Goal: Information Seeking & Learning: Learn about a topic

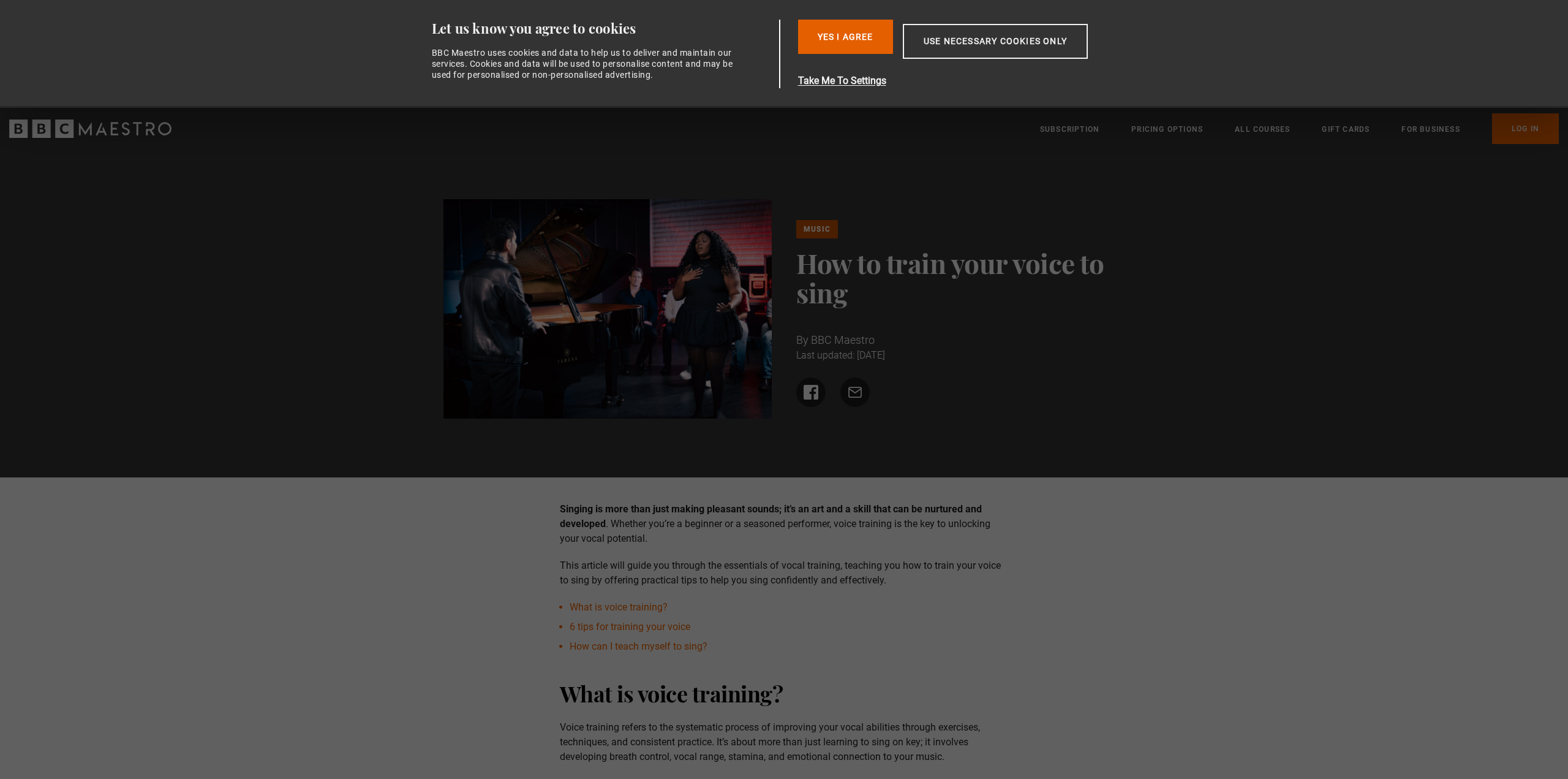
click at [946, 70] on div "Yes I Agree Take Me To Settings Allow selection Use necessary cookies only" at bounding box center [975, 54] width 353 height 69
click at [957, 38] on button "Use necessary cookies only" at bounding box center [995, 41] width 185 height 35
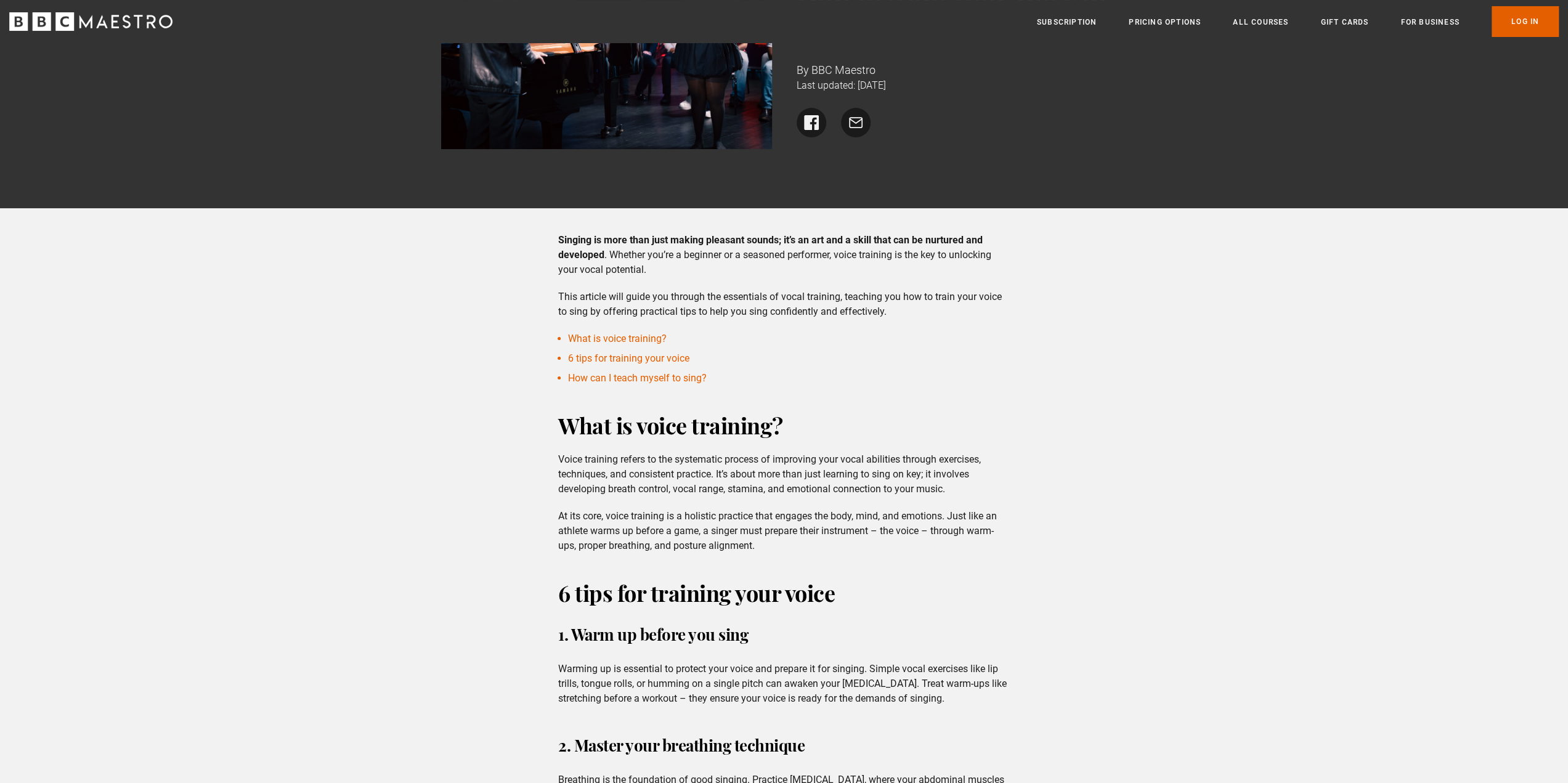
scroll to position [328, 0]
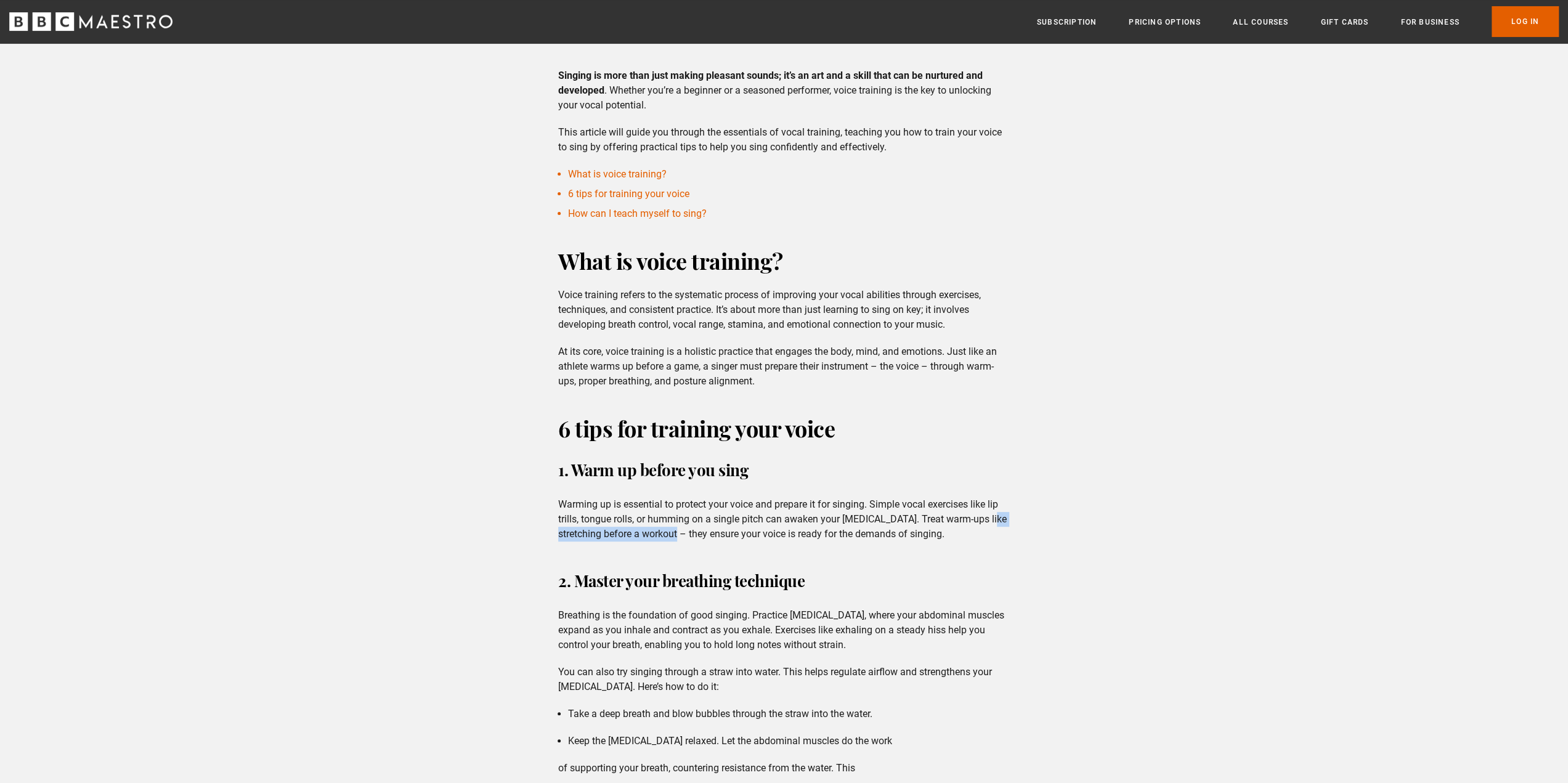
drag, startPoint x: 558, startPoint y: 535, endPoint x: 692, endPoint y: 534, distance: 134.0
click at [692, 534] on p "Warming up is essential to protect your voice and prepare it for singing. Simpl…" at bounding box center [784, 519] width 452 height 44
drag, startPoint x: 692, startPoint y: 534, endPoint x: 972, endPoint y: 533, distance: 280.0
click at [972, 533] on p "Warming up is essential to protect your voice and prepare it for singing. Simpl…" at bounding box center [784, 519] width 452 height 44
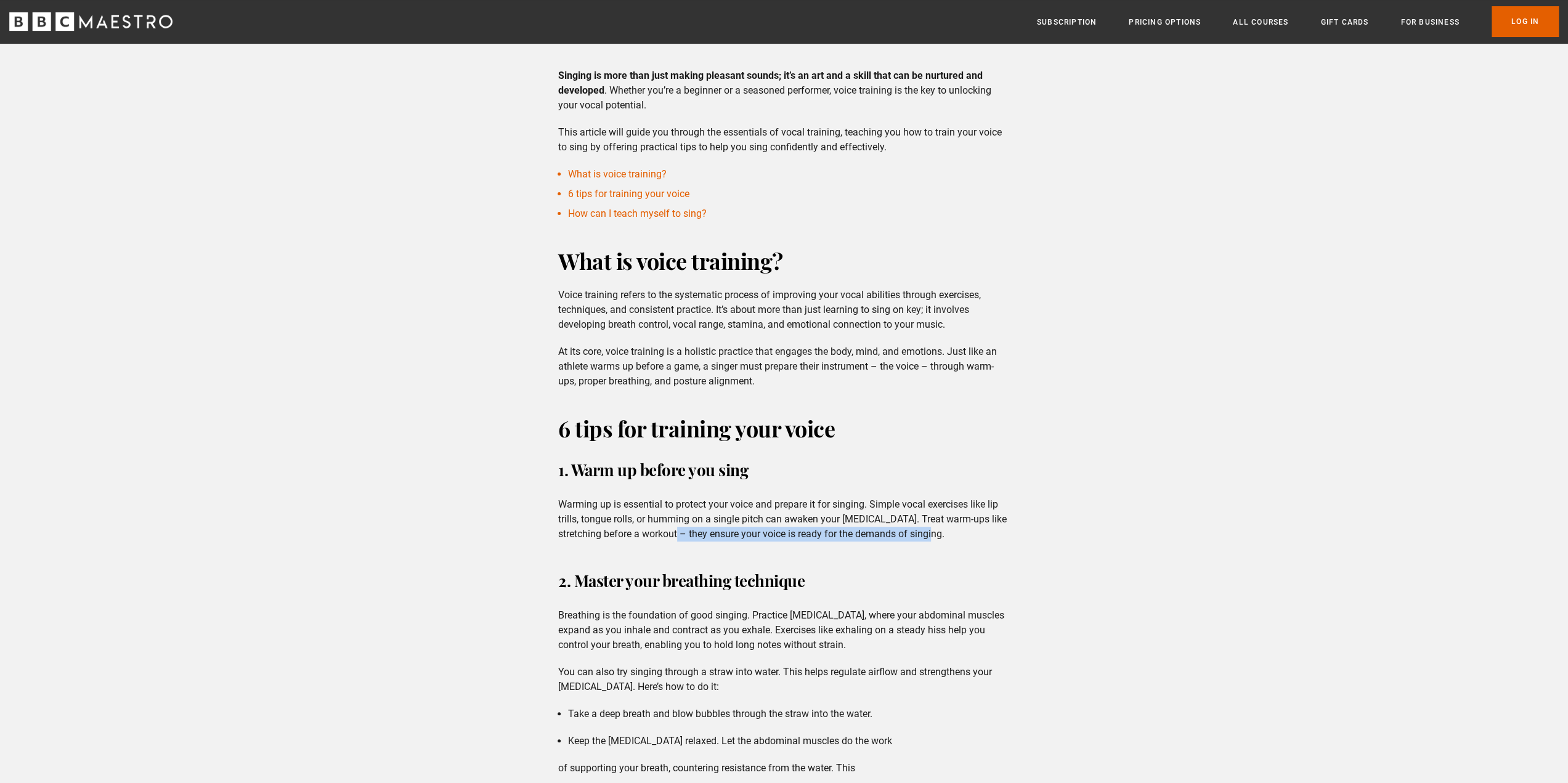
click at [970, 533] on p "Warming up is essential to protect your voice and prepare it for singing. Simpl…" at bounding box center [784, 519] width 452 height 44
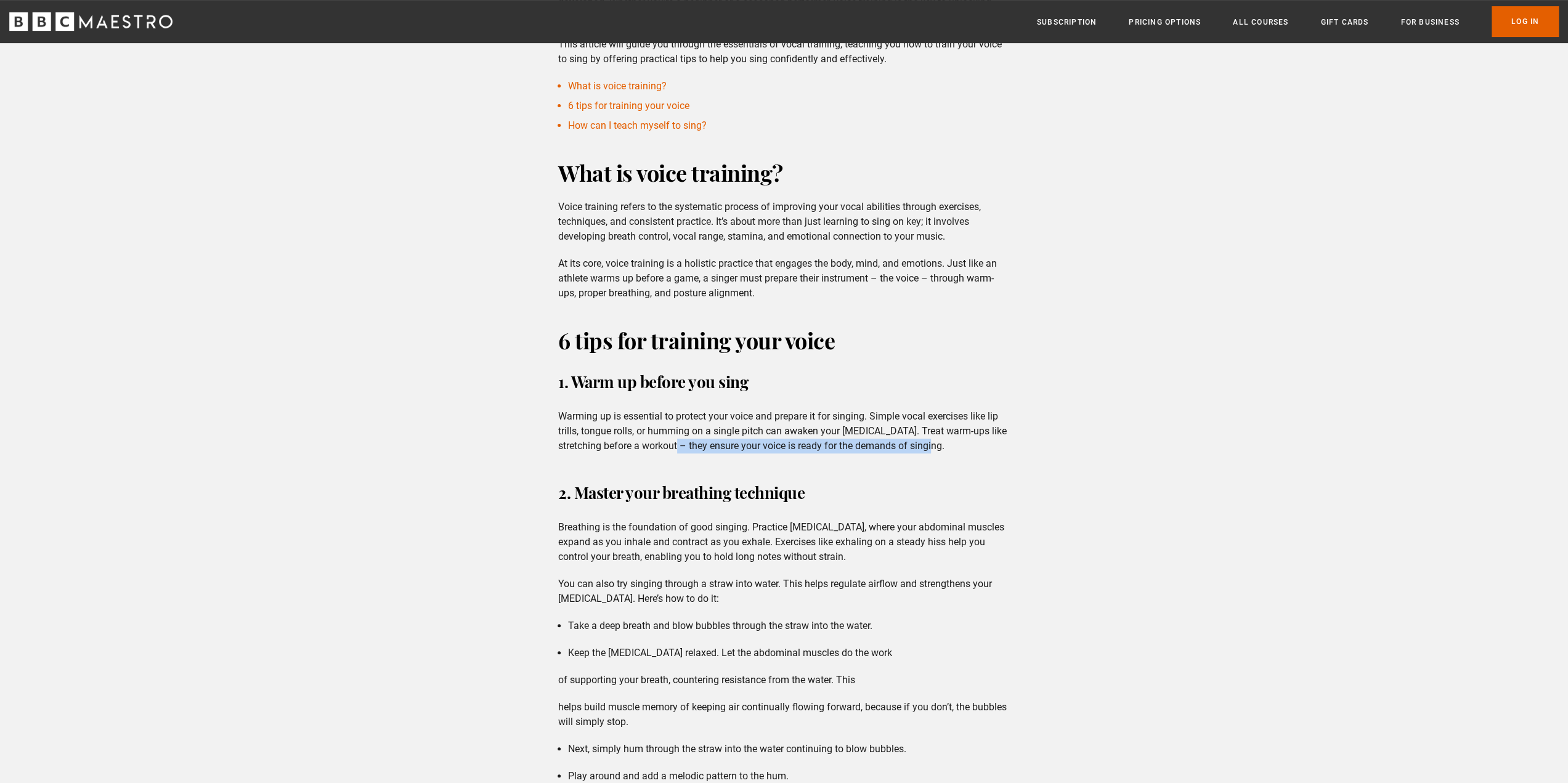
scroll to position [493, 0]
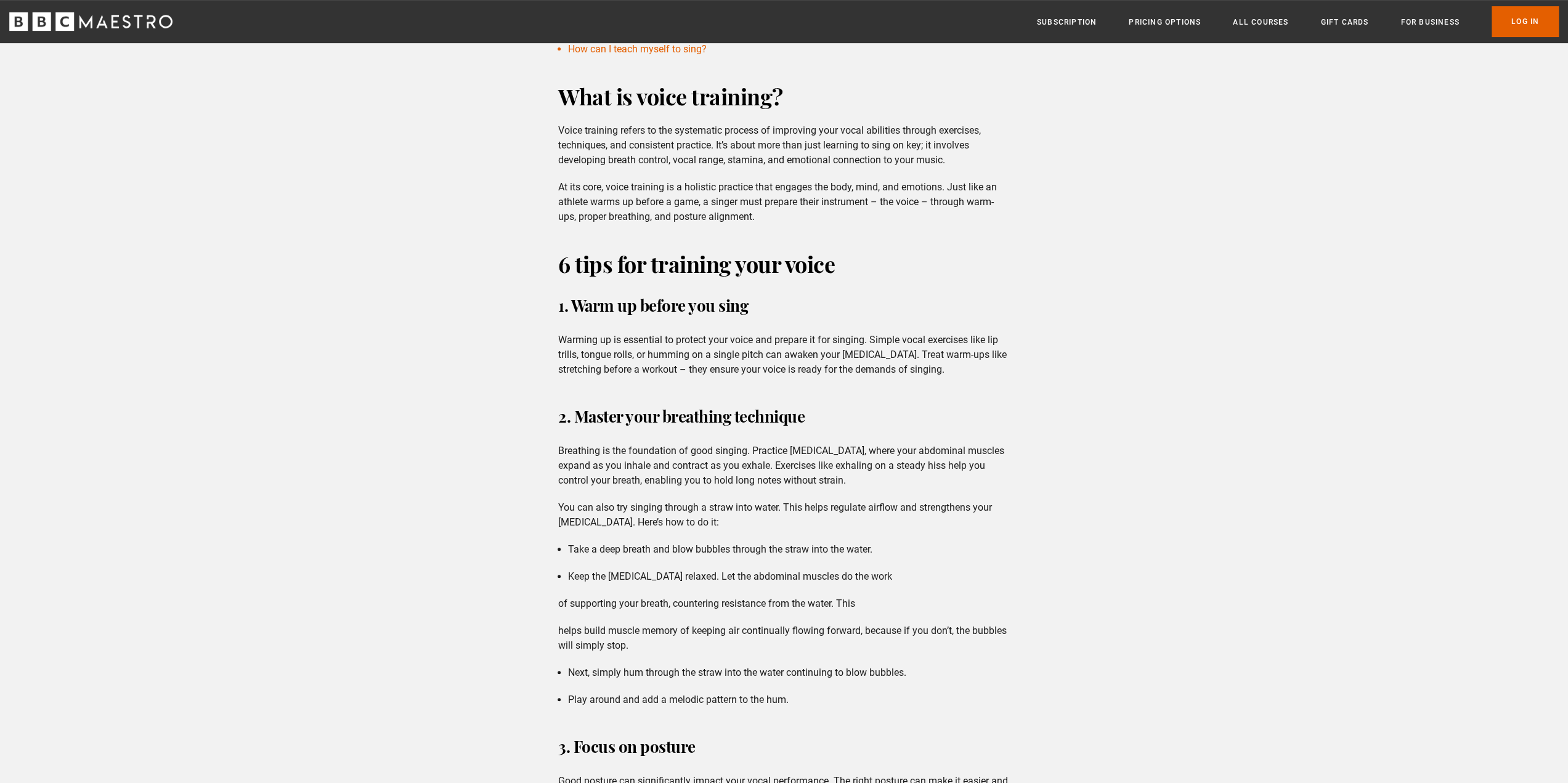
click at [730, 463] on p "Breathing is the foundation of good singing. Practice [MEDICAL_DATA], where you…" at bounding box center [784, 465] width 452 height 44
drag, startPoint x: 561, startPoint y: 449, endPoint x: 891, endPoint y: 478, distance: 331.3
click at [891, 478] on p "Breathing is the foundation of good singing. Practice [MEDICAL_DATA], where you…" at bounding box center [784, 465] width 452 height 44
drag, startPoint x: 663, startPoint y: 479, endPoint x: 896, endPoint y: 482, distance: 233.0
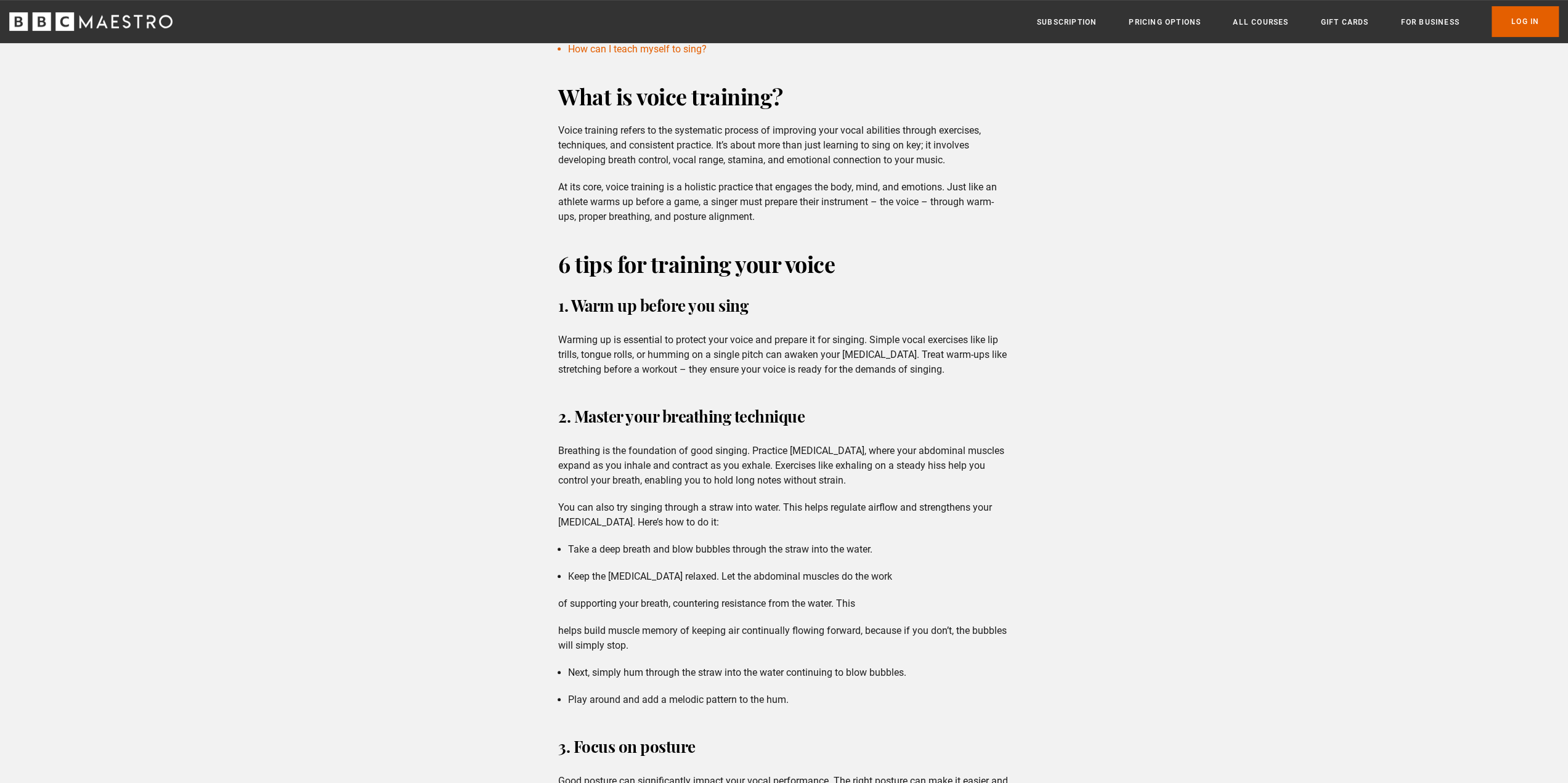
click at [896, 482] on p "Breathing is the foundation of good singing. Practice [MEDICAL_DATA], where you…" at bounding box center [784, 465] width 452 height 44
click at [894, 482] on p "Breathing is the foundation of good singing. Practice [MEDICAL_DATA], where you…" at bounding box center [784, 465] width 452 height 44
drag, startPoint x: 560, startPoint y: 504, endPoint x: 732, endPoint y: 524, distance: 173.2
click at [732, 524] on p "You can also try singing through a straw into water. This helps regulate airflo…" at bounding box center [784, 515] width 452 height 29
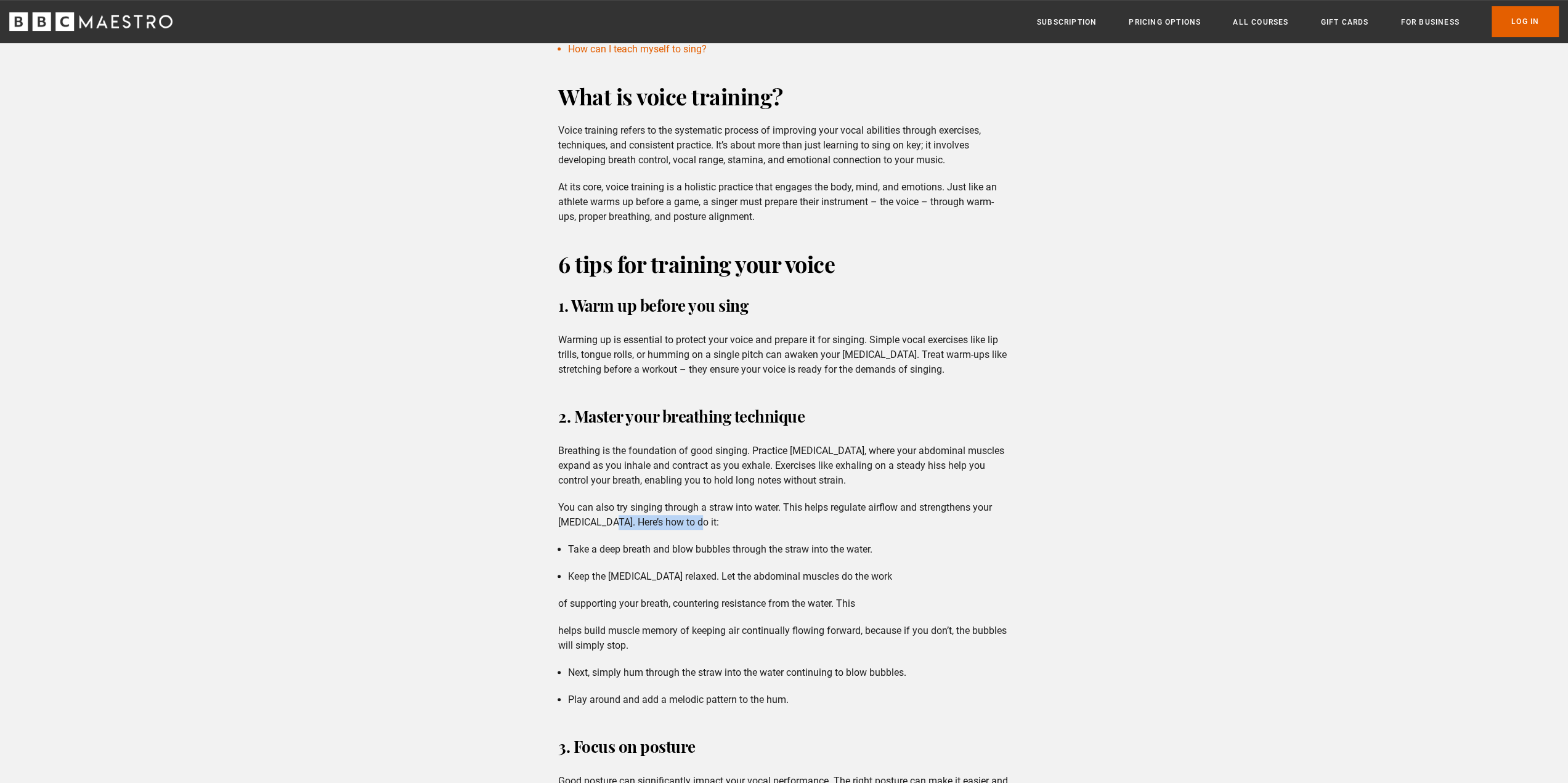
drag, startPoint x: 611, startPoint y: 522, endPoint x: 705, endPoint y: 525, distance: 94.0
click at [705, 525] on p "You can also try singing through a straw into water. This helps regulate airflo…" at bounding box center [784, 515] width 452 height 29
click at [706, 525] on p "You can also try singing through a straw into water. This helps regulate airflo…" at bounding box center [784, 515] width 452 height 29
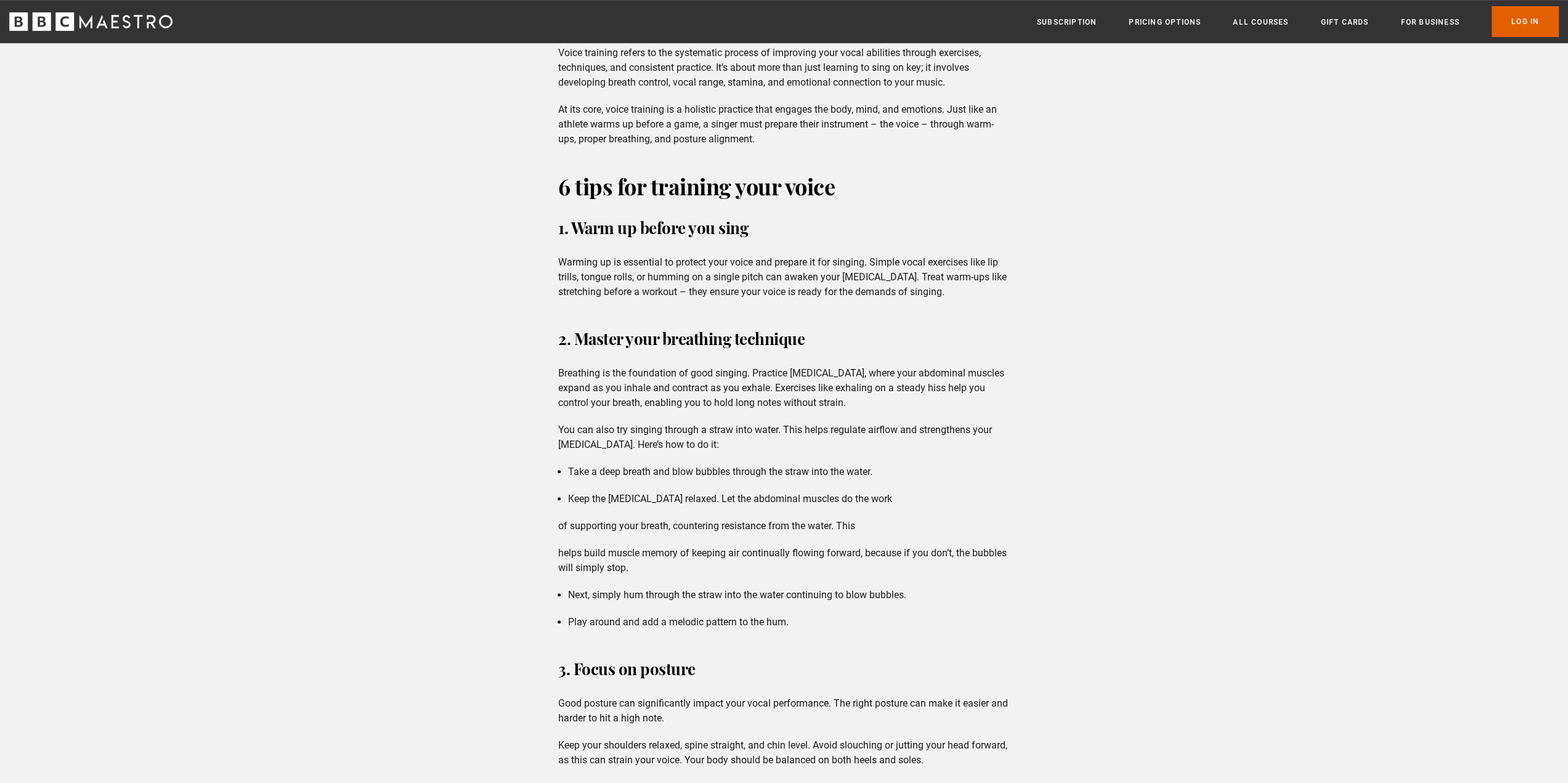
scroll to position [575, 0]
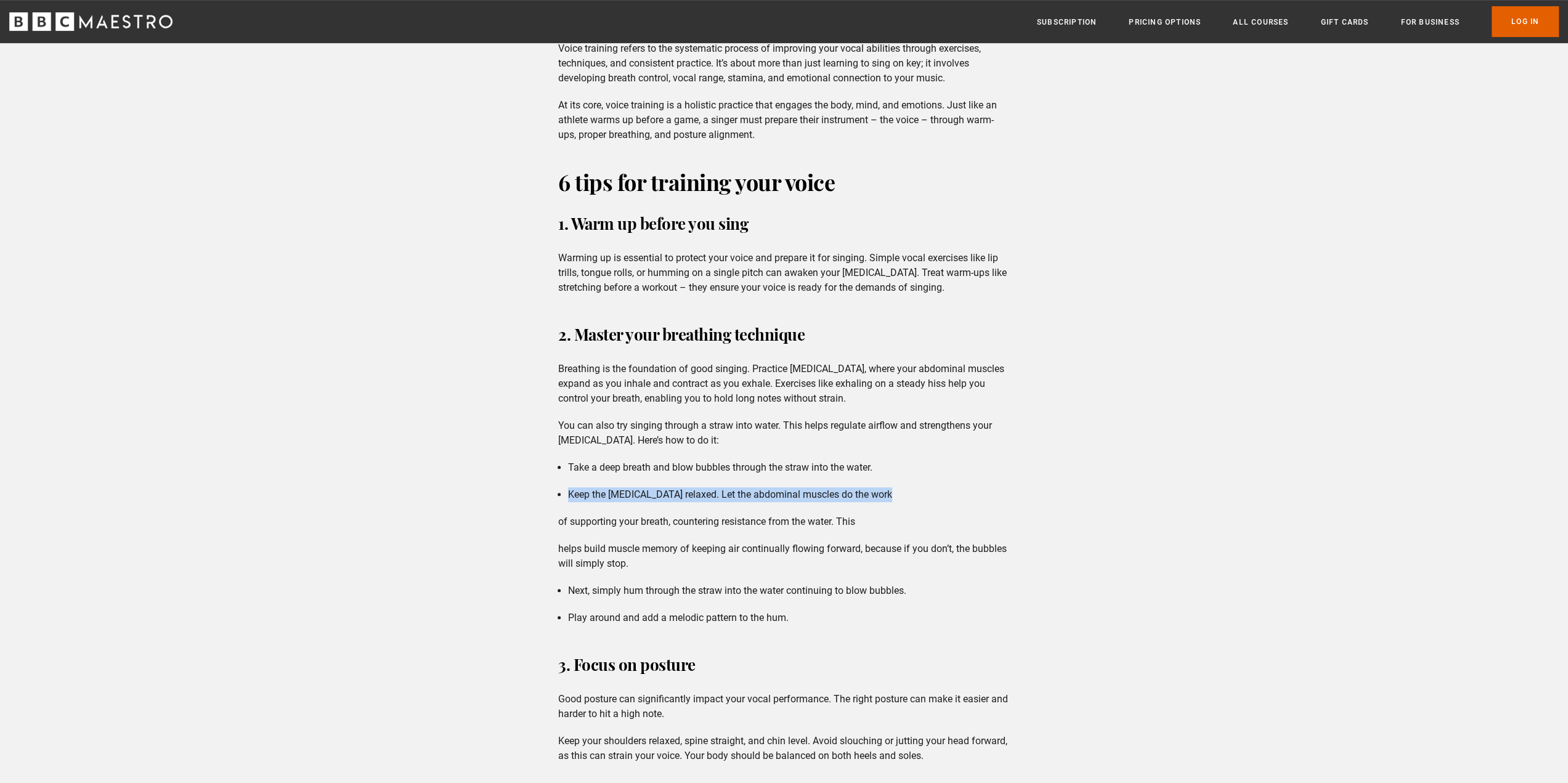
drag, startPoint x: 568, startPoint y: 496, endPoint x: 901, endPoint y: 495, distance: 333.0
click at [901, 495] on li "Keep the [MEDICAL_DATA] relaxed. Let the abdominal muscles do the work" at bounding box center [788, 494] width 442 height 15
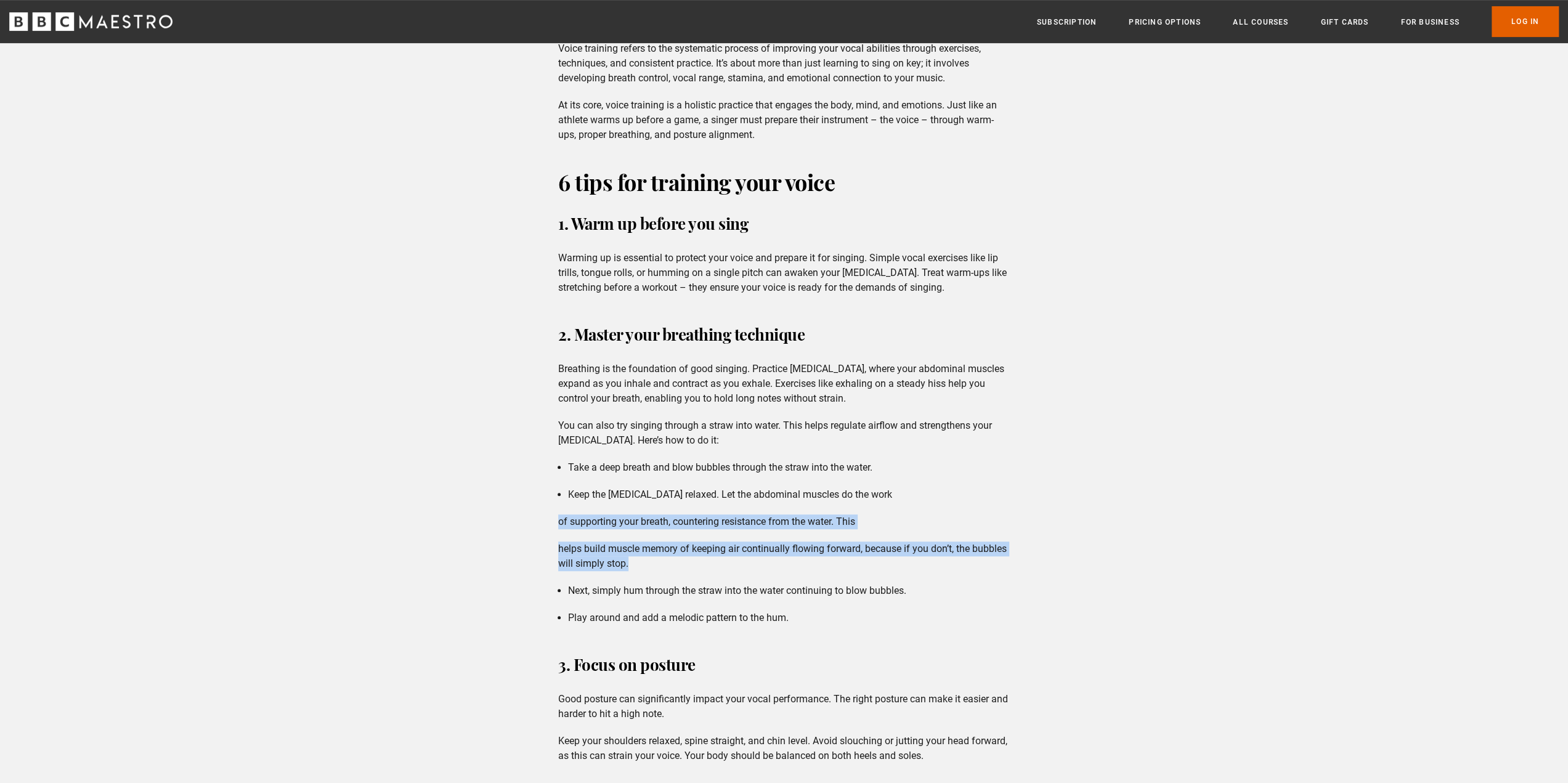
drag, startPoint x: 560, startPoint y: 524, endPoint x: 815, endPoint y: 568, distance: 258.8
click at [815, 568] on p "helps build muscle memory of keeping air continually flowing forward, because i…" at bounding box center [784, 556] width 452 height 29
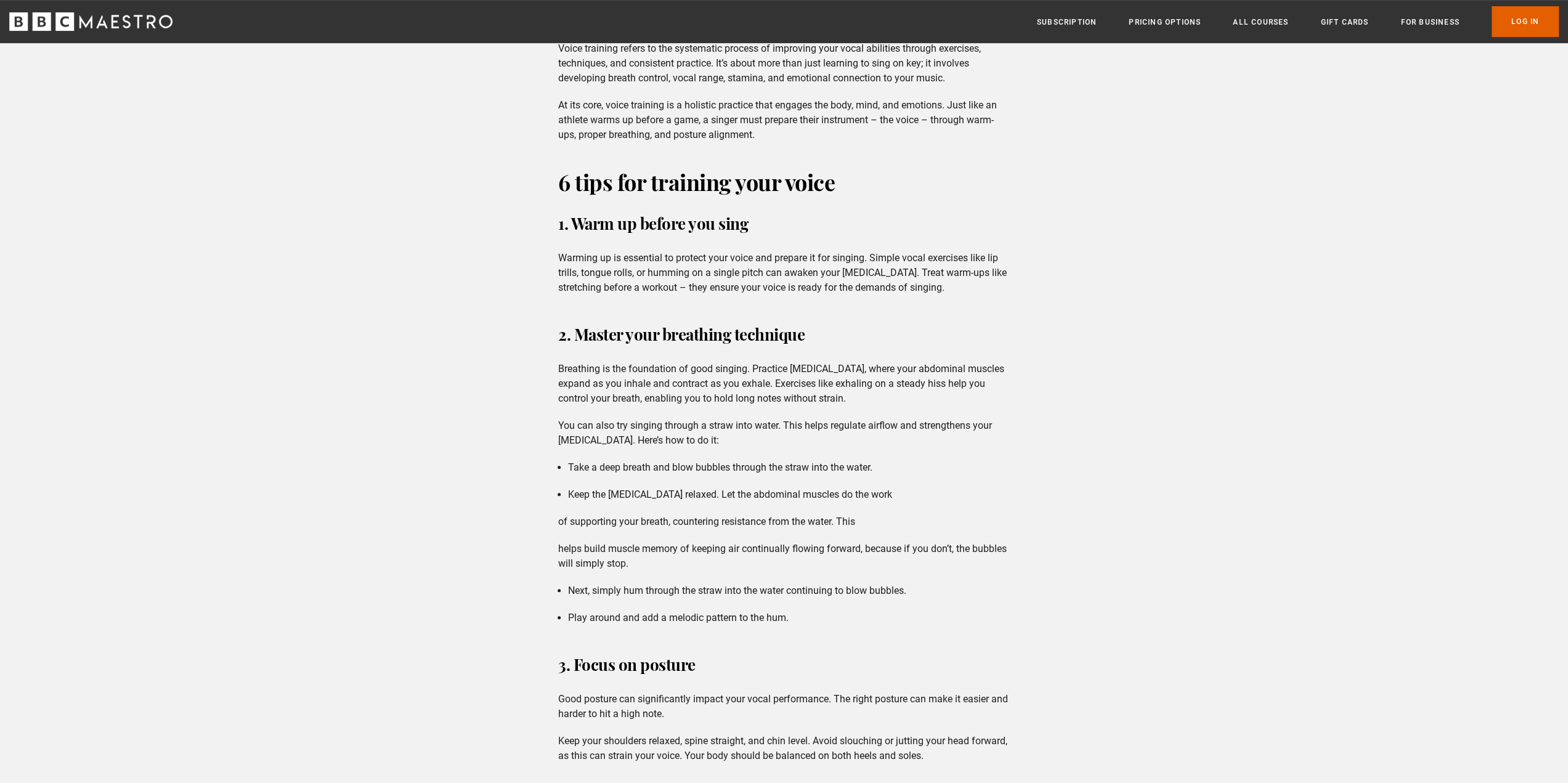
scroll to position [657, 0]
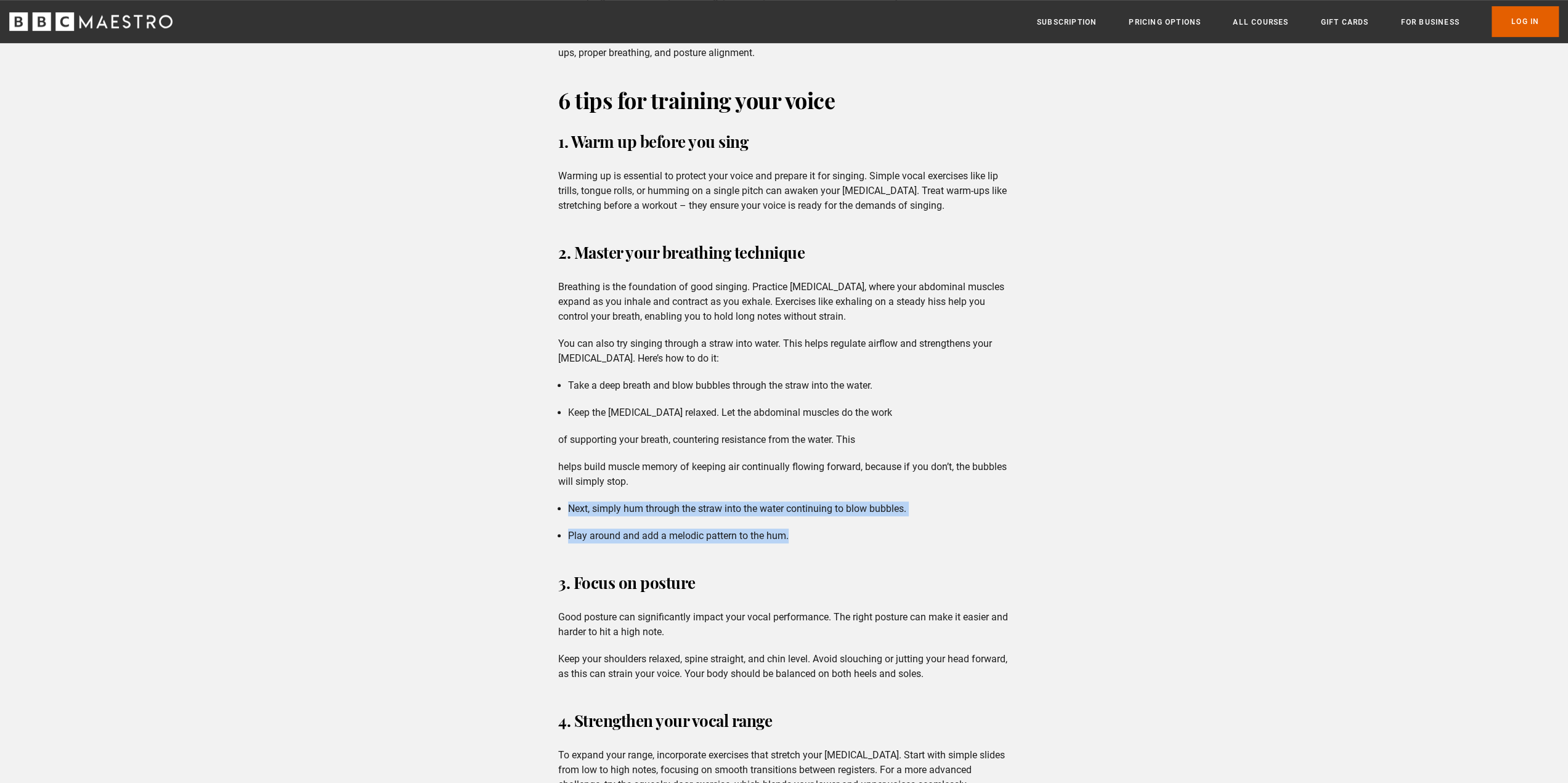
drag, startPoint x: 569, startPoint y: 505, endPoint x: 822, endPoint y: 528, distance: 254.0
click at [822, 528] on ul "Next, simply hum through the straw into the water continuing to blow bubbles. P…" at bounding box center [784, 522] width 452 height 42
click at [822, 529] on li "Play around and add a melodic pattern to the hum." at bounding box center [788, 536] width 442 height 15
drag, startPoint x: 571, startPoint y: 536, endPoint x: 746, endPoint y: 543, distance: 175.1
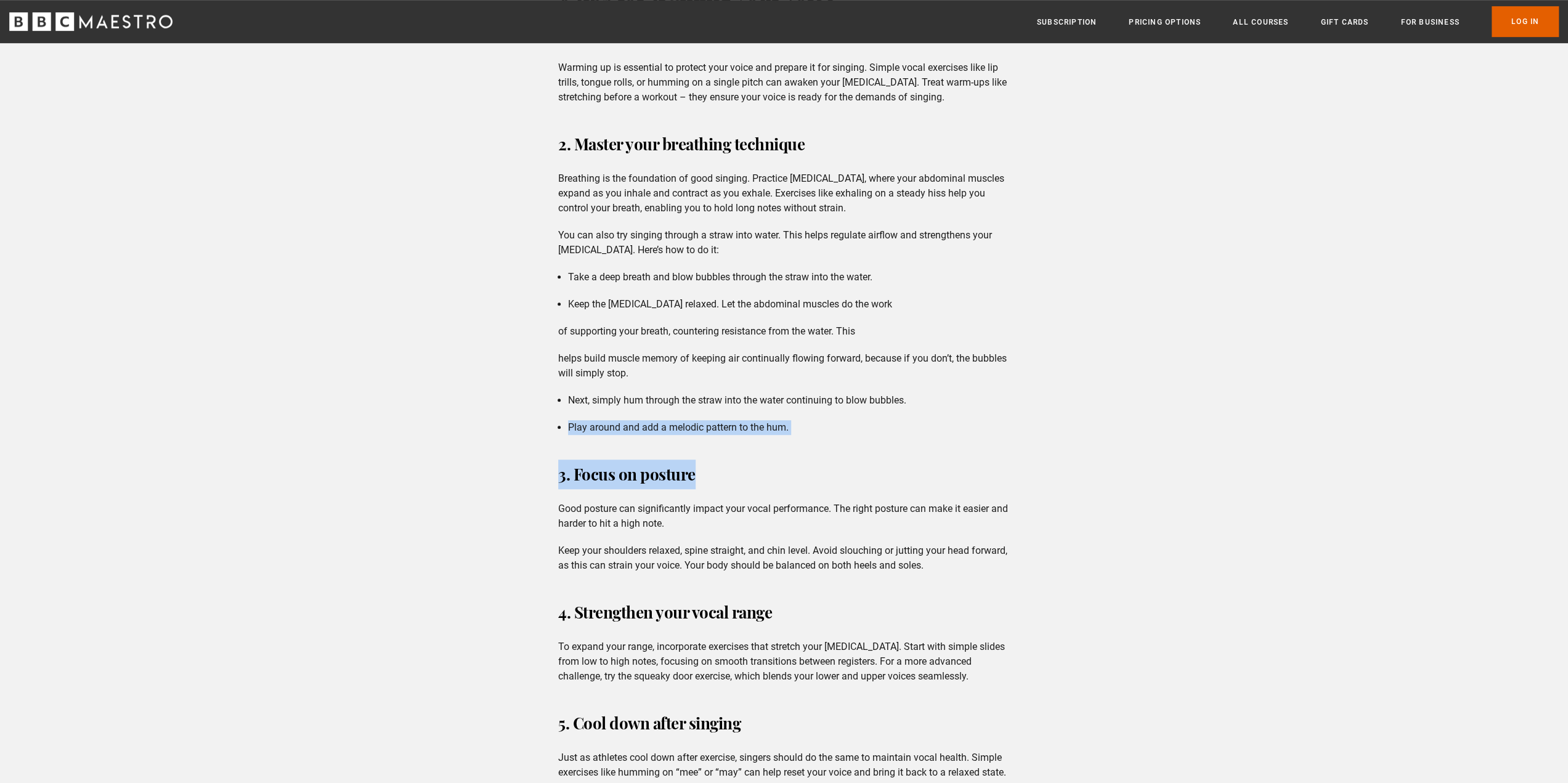
scroll to position [821, 0]
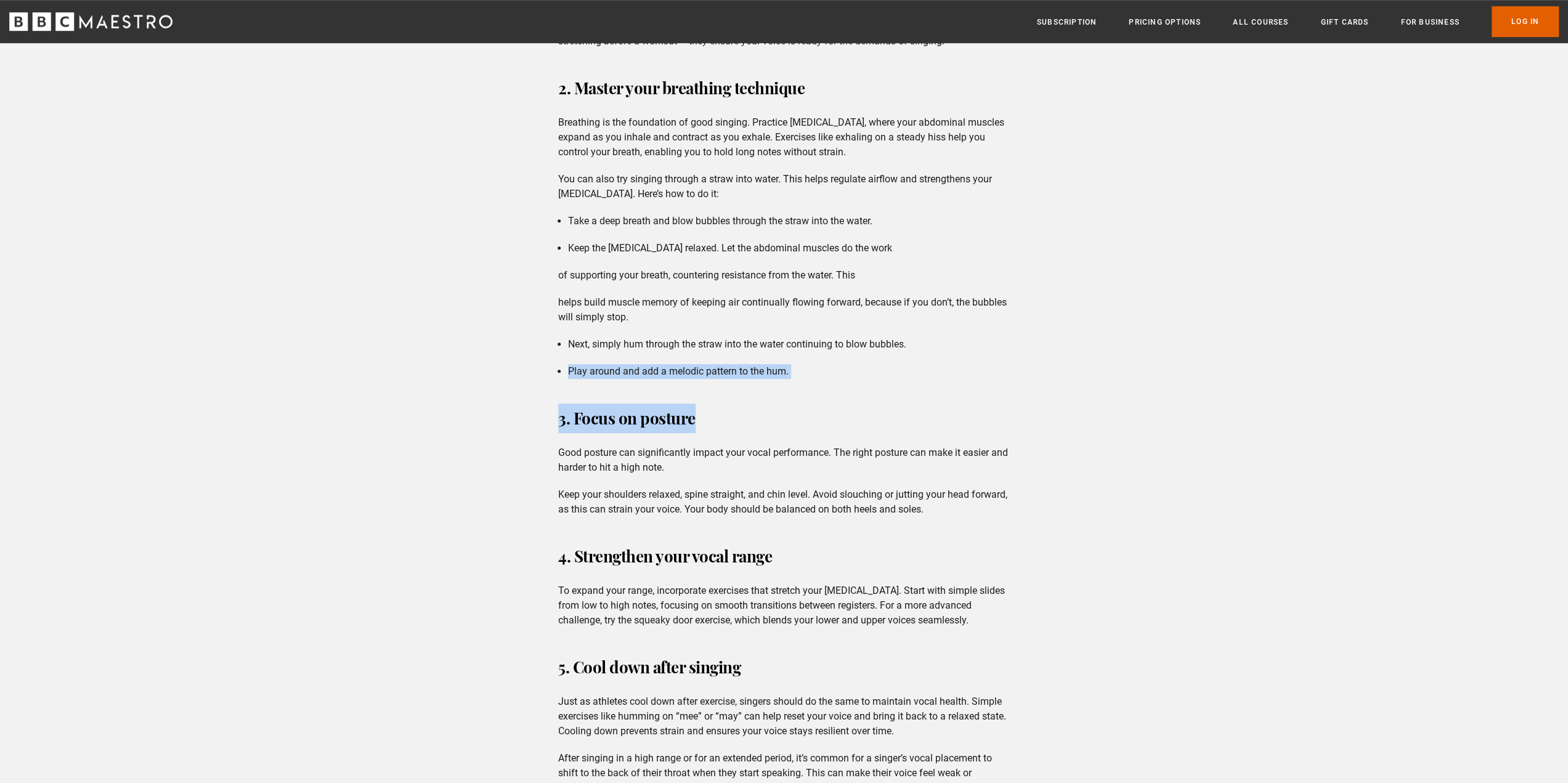
click at [731, 433] on h3 "3. Focus on posture" at bounding box center [784, 418] width 452 height 29
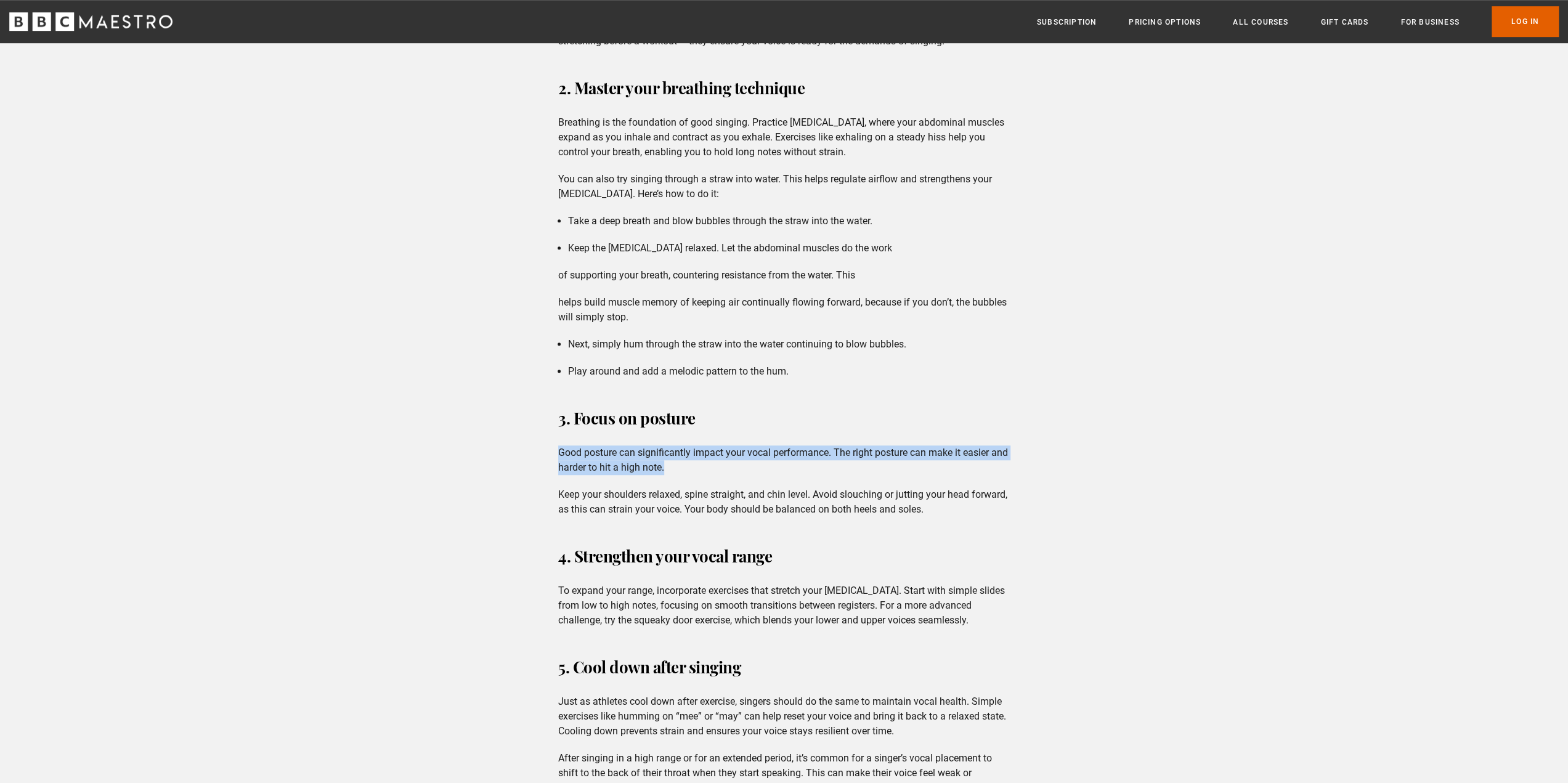
drag, startPoint x: 561, startPoint y: 452, endPoint x: 828, endPoint y: 465, distance: 267.3
click at [828, 465] on p "Good posture can significantly impact your vocal performance. The right posture…" at bounding box center [784, 460] width 452 height 29
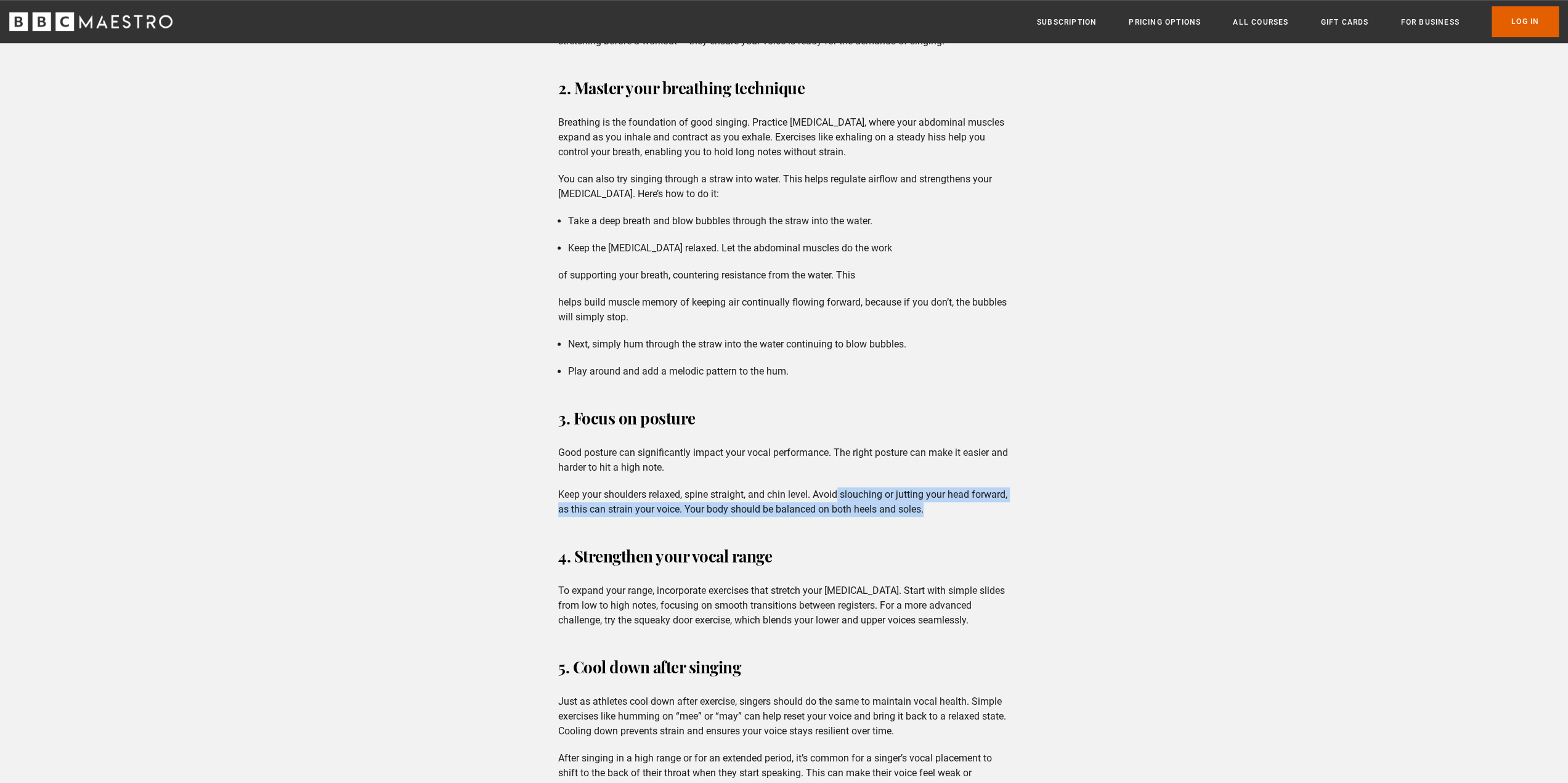
drag, startPoint x: 838, startPoint y: 492, endPoint x: 1001, endPoint y: 513, distance: 164.3
click at [1001, 513] on p "Keep your shoulders relaxed, spine straight, and chin level. Avoid slouching or…" at bounding box center [784, 502] width 452 height 29
click at [655, 515] on p "Keep your shoulders relaxed, spine straight, and chin level. Avoid slouching or…" at bounding box center [784, 502] width 452 height 29
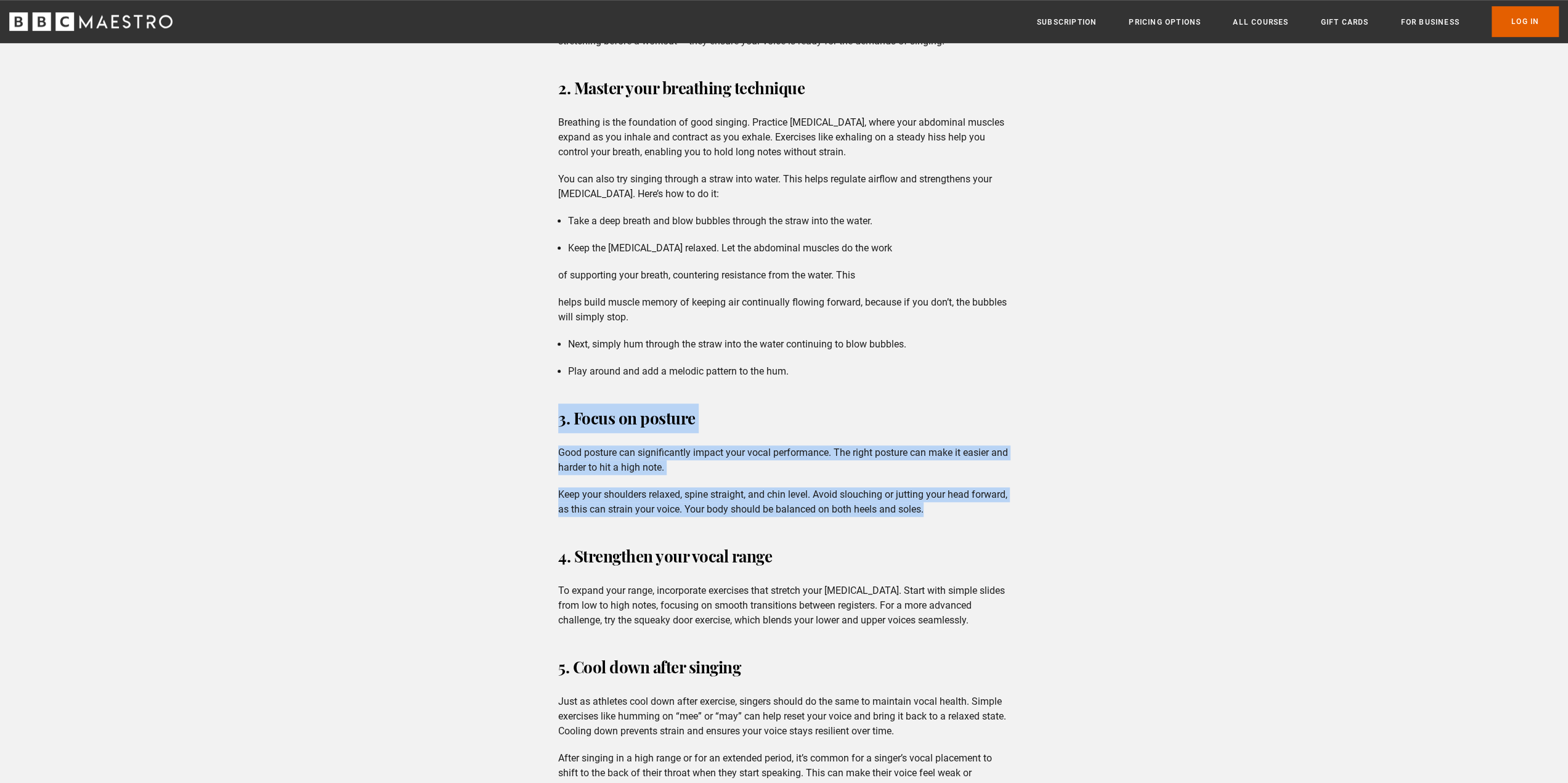
drag, startPoint x: 983, startPoint y: 505, endPoint x: 511, endPoint y: 421, distance: 479.4
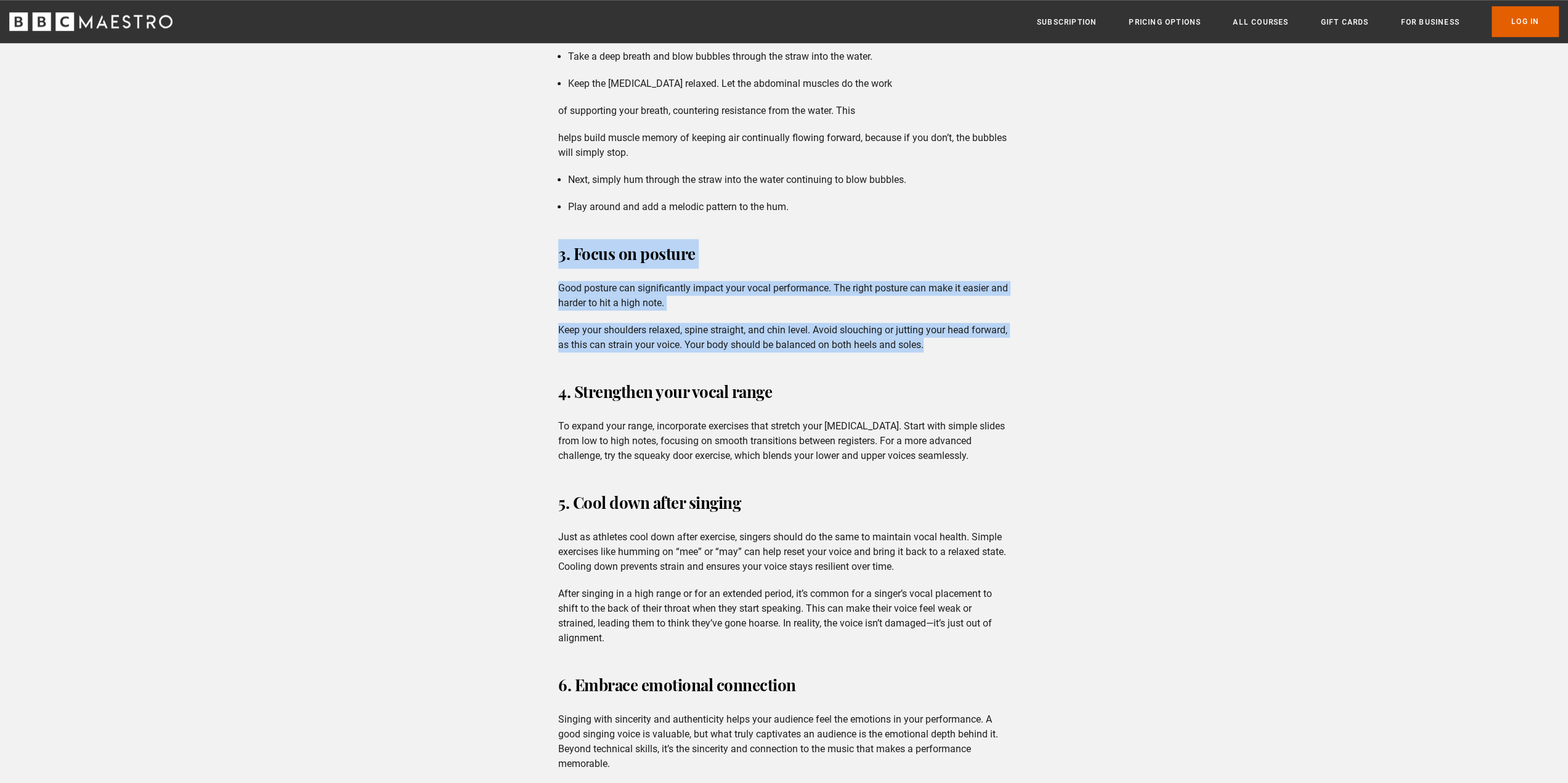
scroll to position [1067, 0]
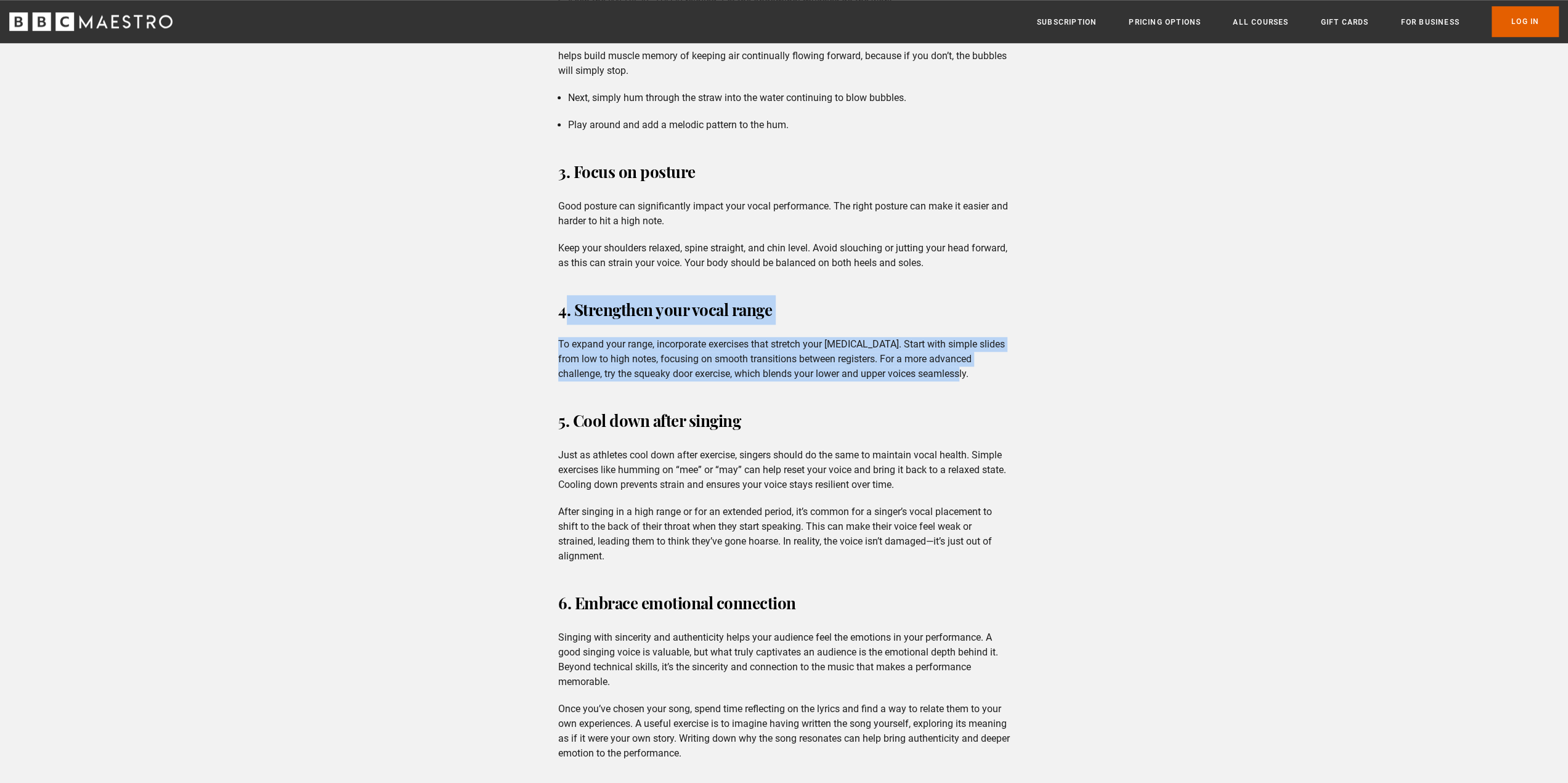
drag, startPoint x: 557, startPoint y: 305, endPoint x: 978, endPoint y: 376, distance: 426.9
click at [978, 376] on div "6 tips for training your voice 1. Warm up before you sing Warming up is essenti…" at bounding box center [784, 493] width 471 height 1640
click at [978, 376] on p "To expand your range, incorporate exercises that stretch your [MEDICAL_DATA]. S…" at bounding box center [784, 359] width 452 height 44
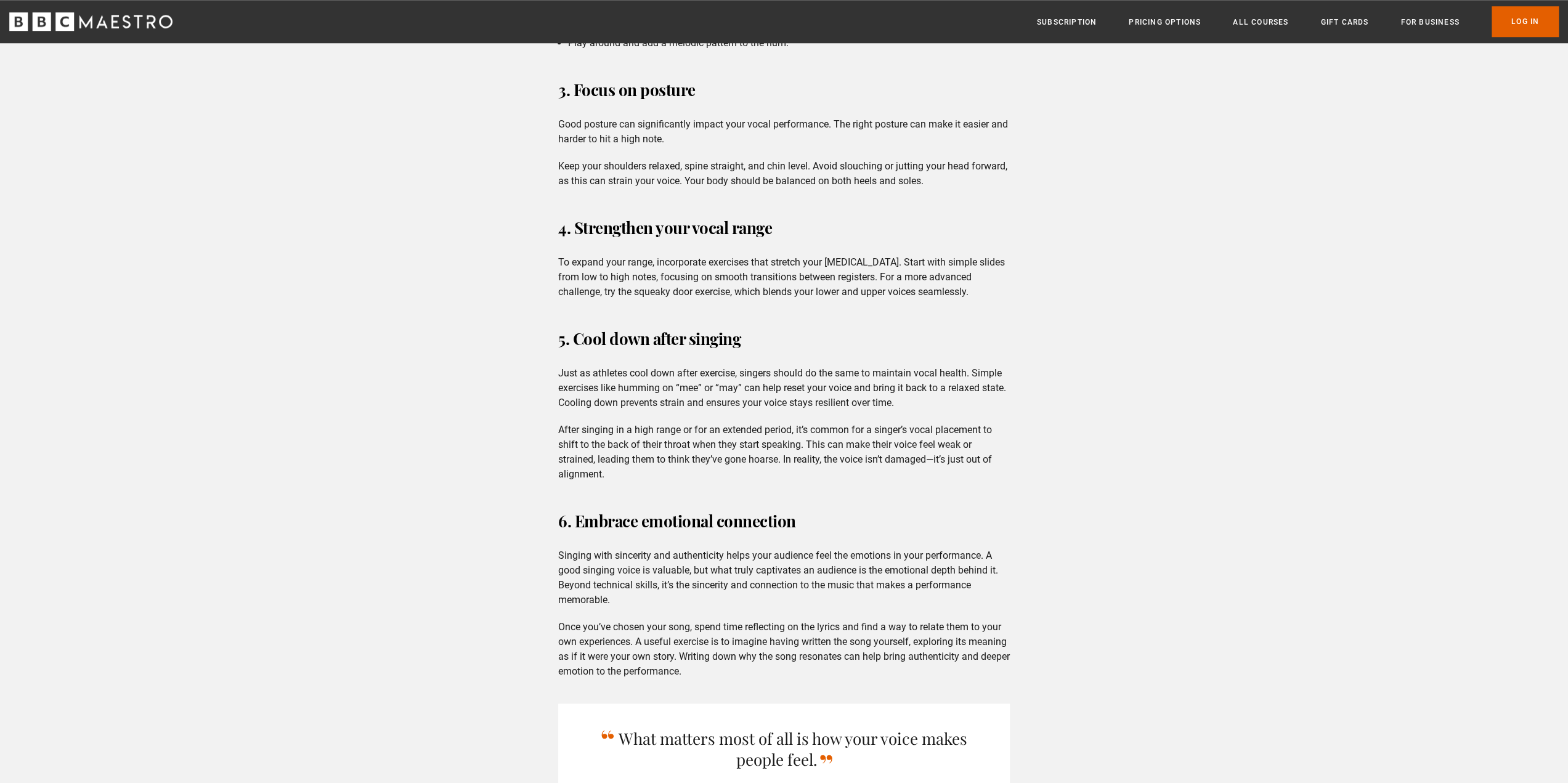
scroll to position [1232, 0]
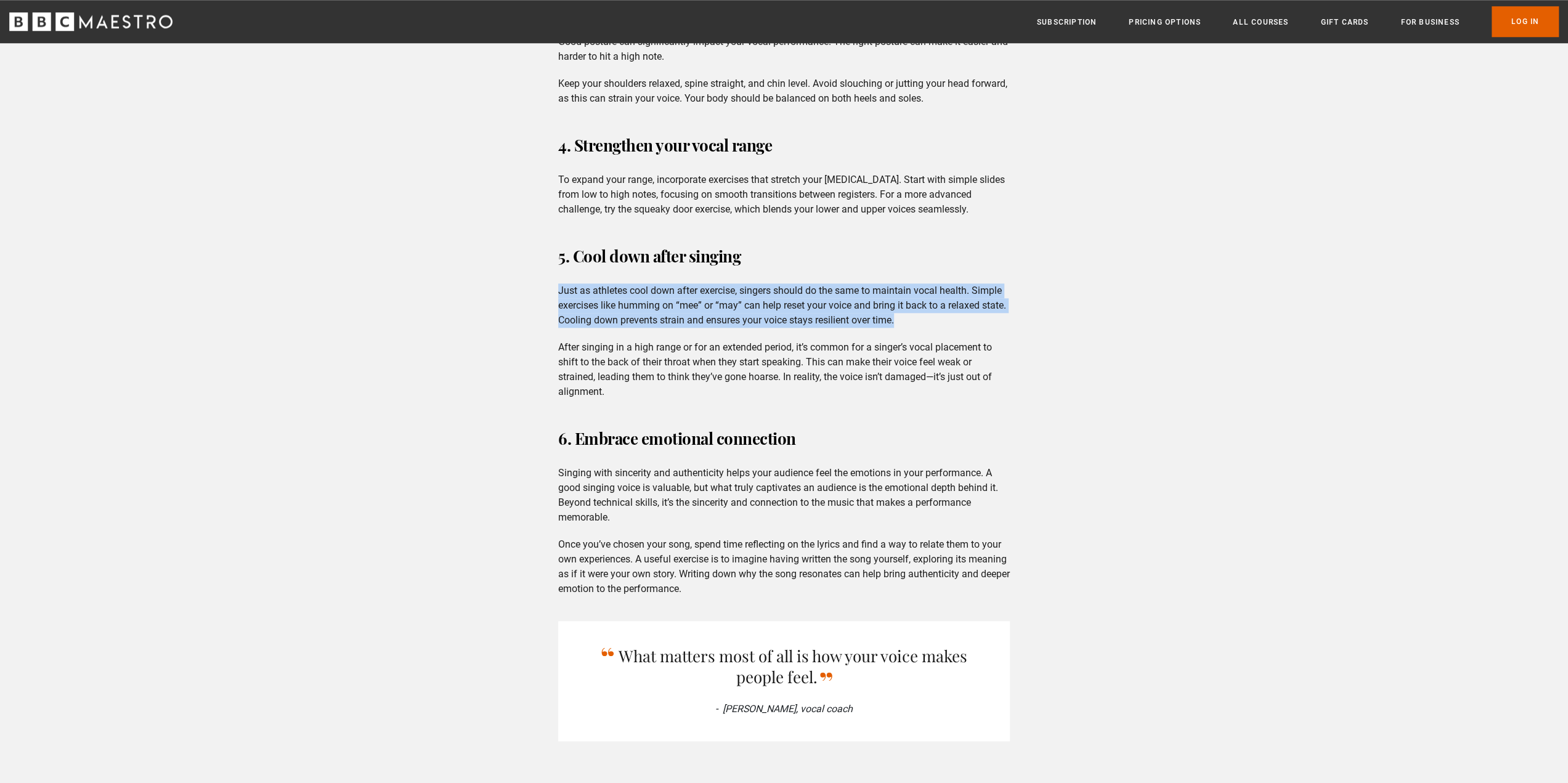
drag, startPoint x: 558, startPoint y: 292, endPoint x: 923, endPoint y: 326, distance: 366.6
click at [923, 326] on div "6 tips for training your voice 1. Warm up before you sing Warming up is essenti…" at bounding box center [784, 329] width 471 height 1640
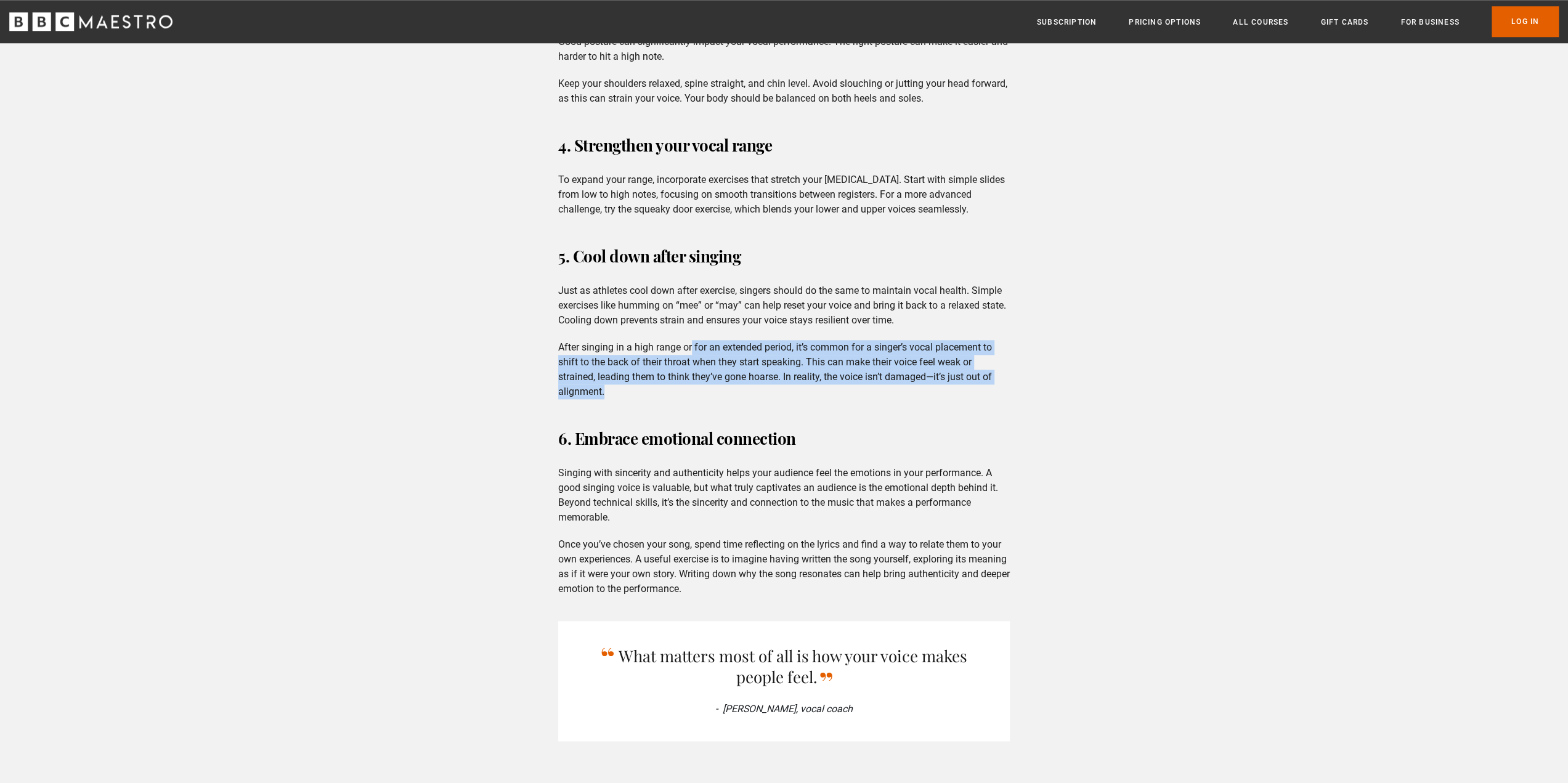
drag, startPoint x: 692, startPoint y: 343, endPoint x: 783, endPoint y: 386, distance: 100.6
click at [783, 386] on p "After singing in a high range or for an extended period, it’s common for a sing…" at bounding box center [784, 370] width 452 height 59
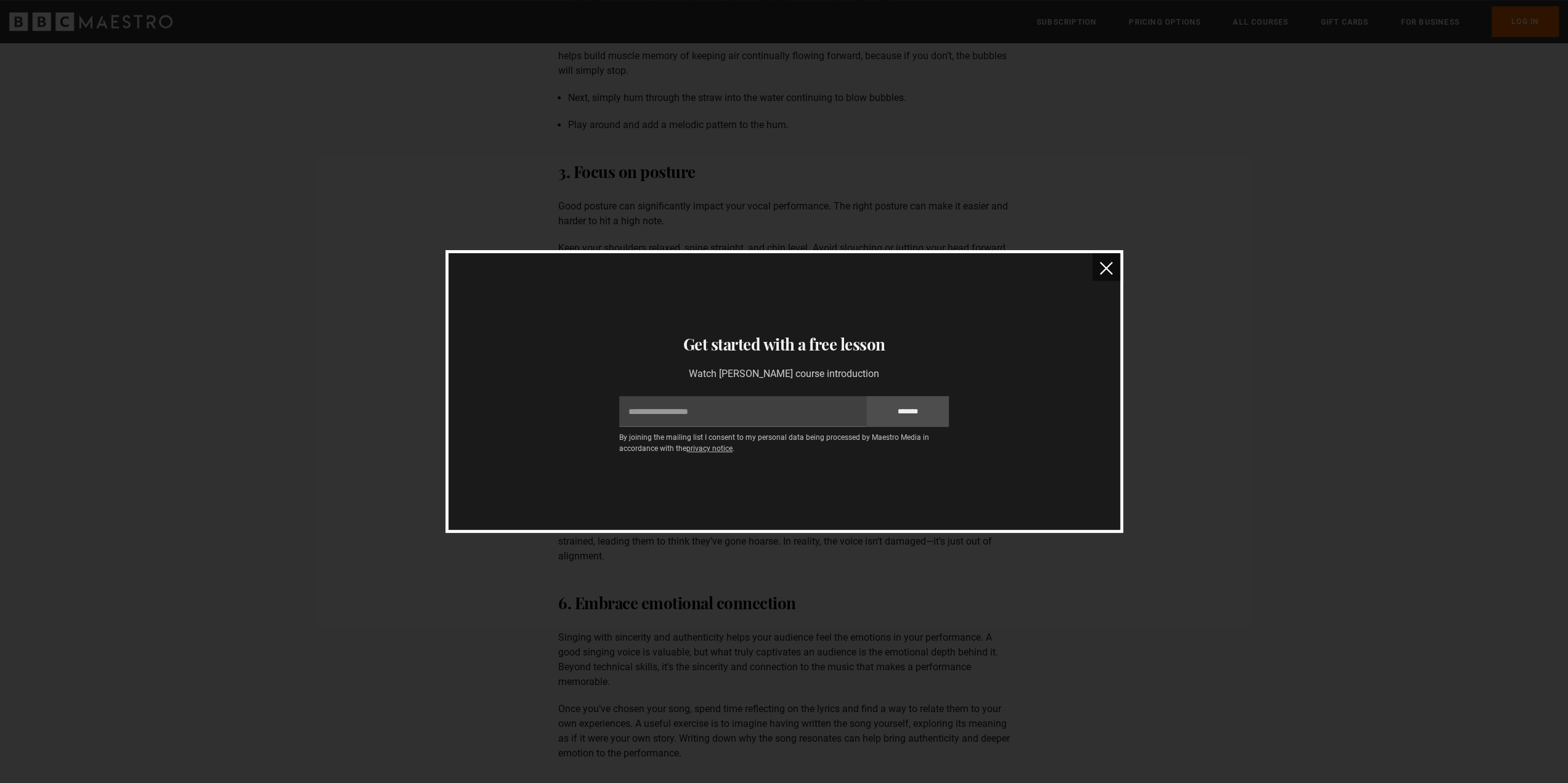
scroll to position [985, 0]
click at [1108, 268] on img "close" at bounding box center [1106, 268] width 13 height 13
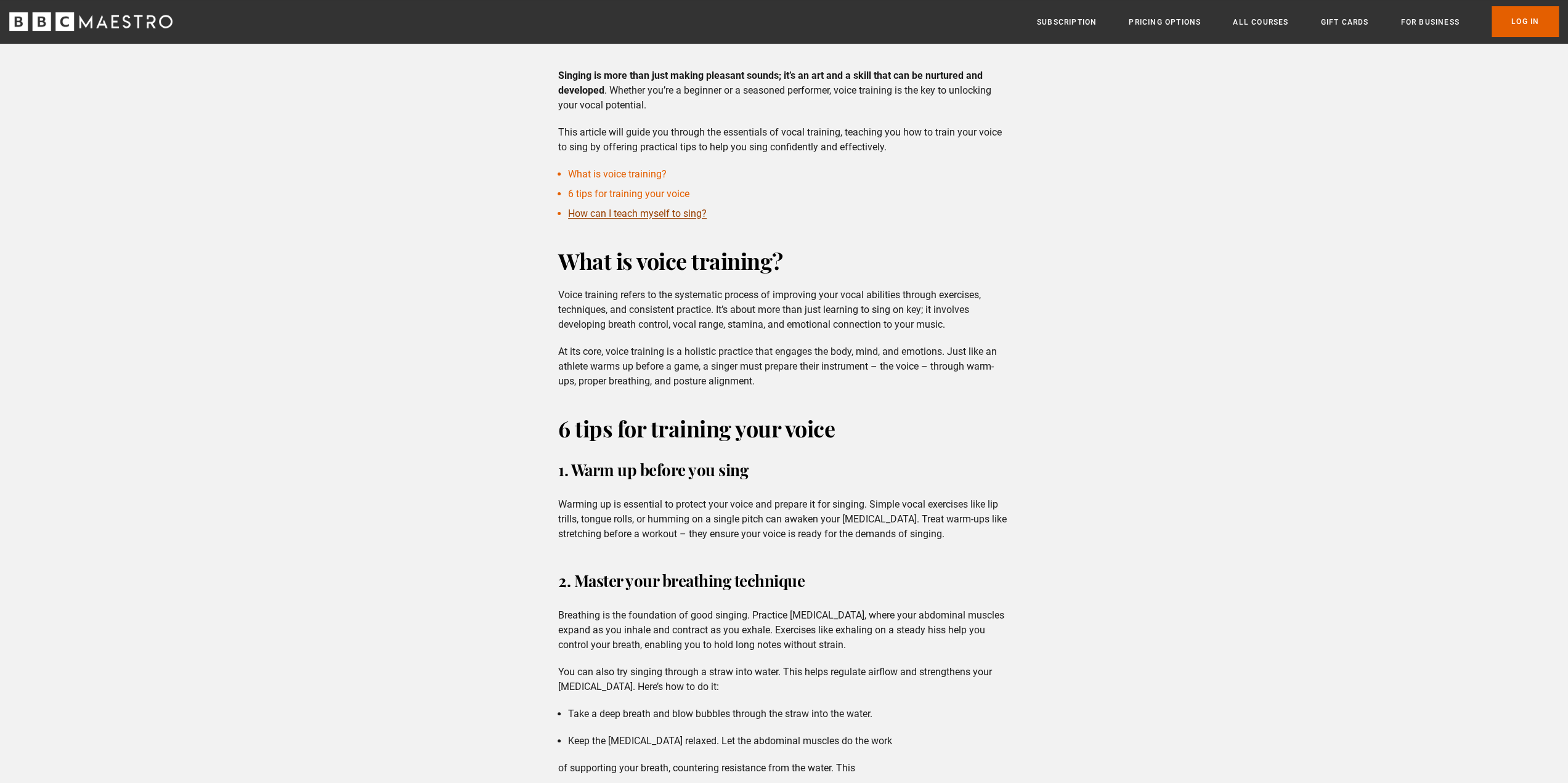
scroll to position [247, 0]
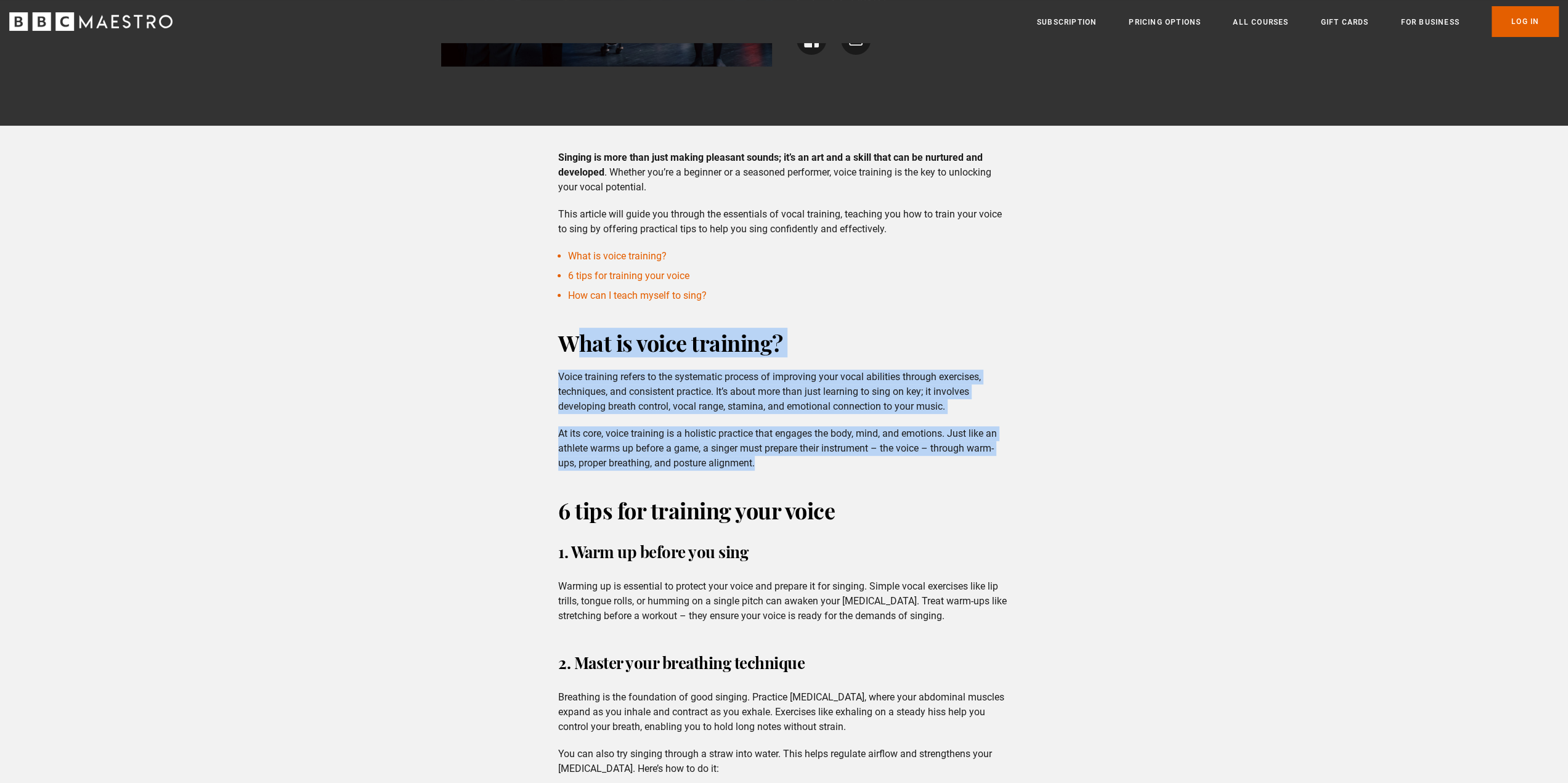
drag, startPoint x: 563, startPoint y: 343, endPoint x: 801, endPoint y: 460, distance: 265.2
click at [801, 460] on div "What is voice training? Voice training refers to the systematic process of impr…" at bounding box center [784, 399] width 471 height 143
drag, startPoint x: 560, startPoint y: 338, endPoint x: 793, endPoint y: 465, distance: 265.4
click at [793, 465] on div "What is voice training? Voice training refers to the systematic process of impr…" at bounding box center [784, 399] width 471 height 143
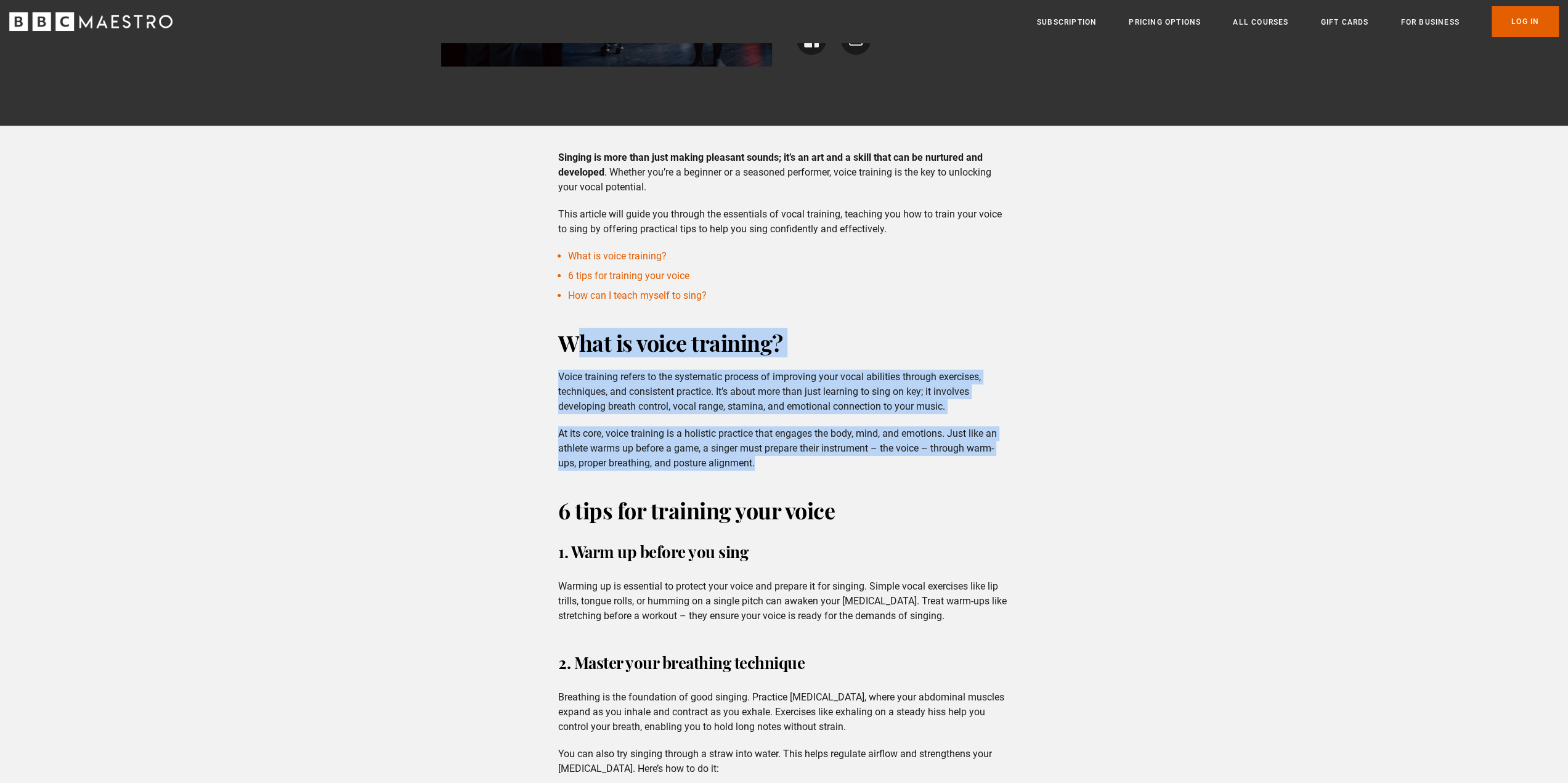
copy div "What is voice training? Voice training refers to the systematic process of impr…"
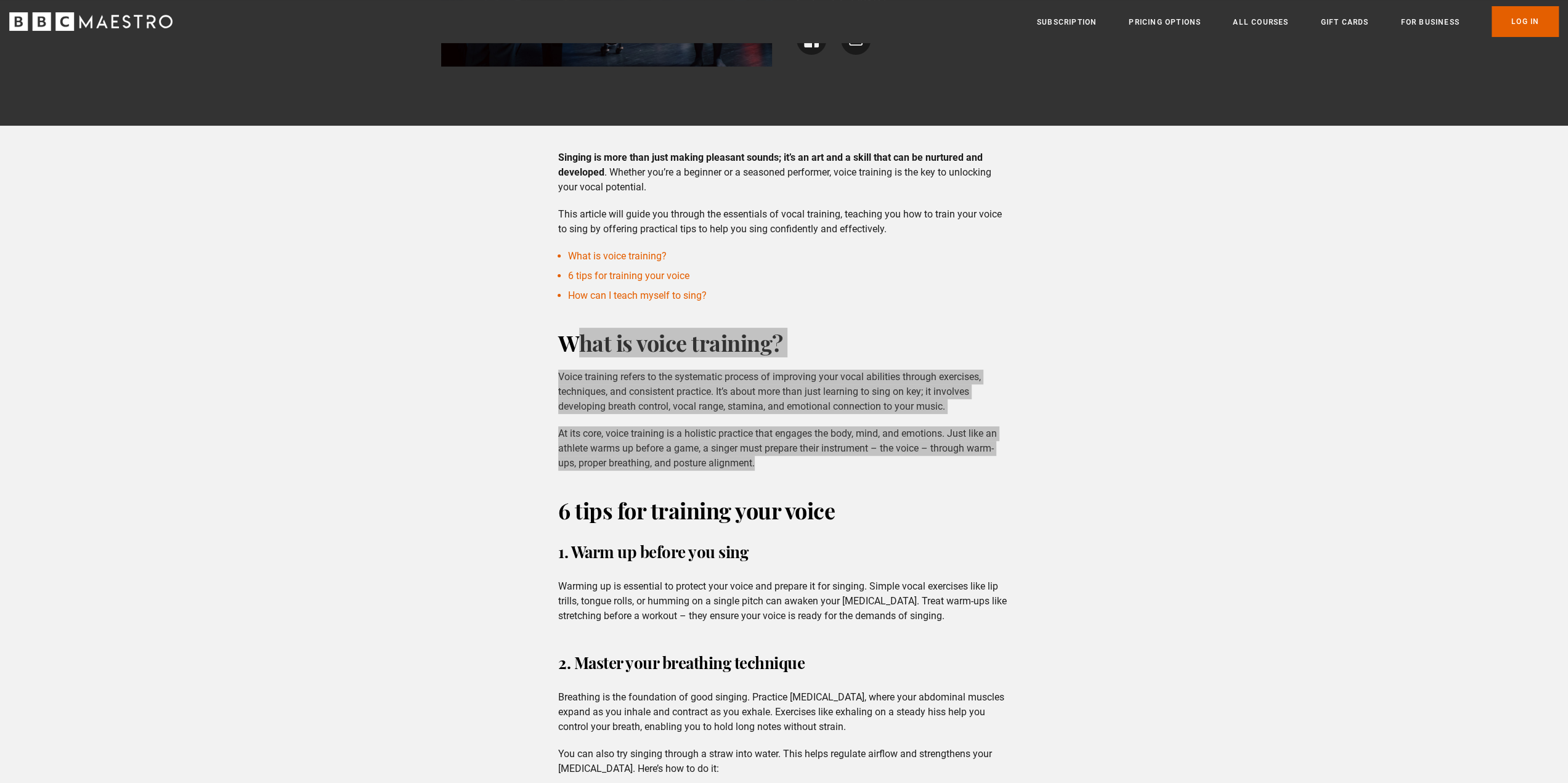
scroll to position [328, 0]
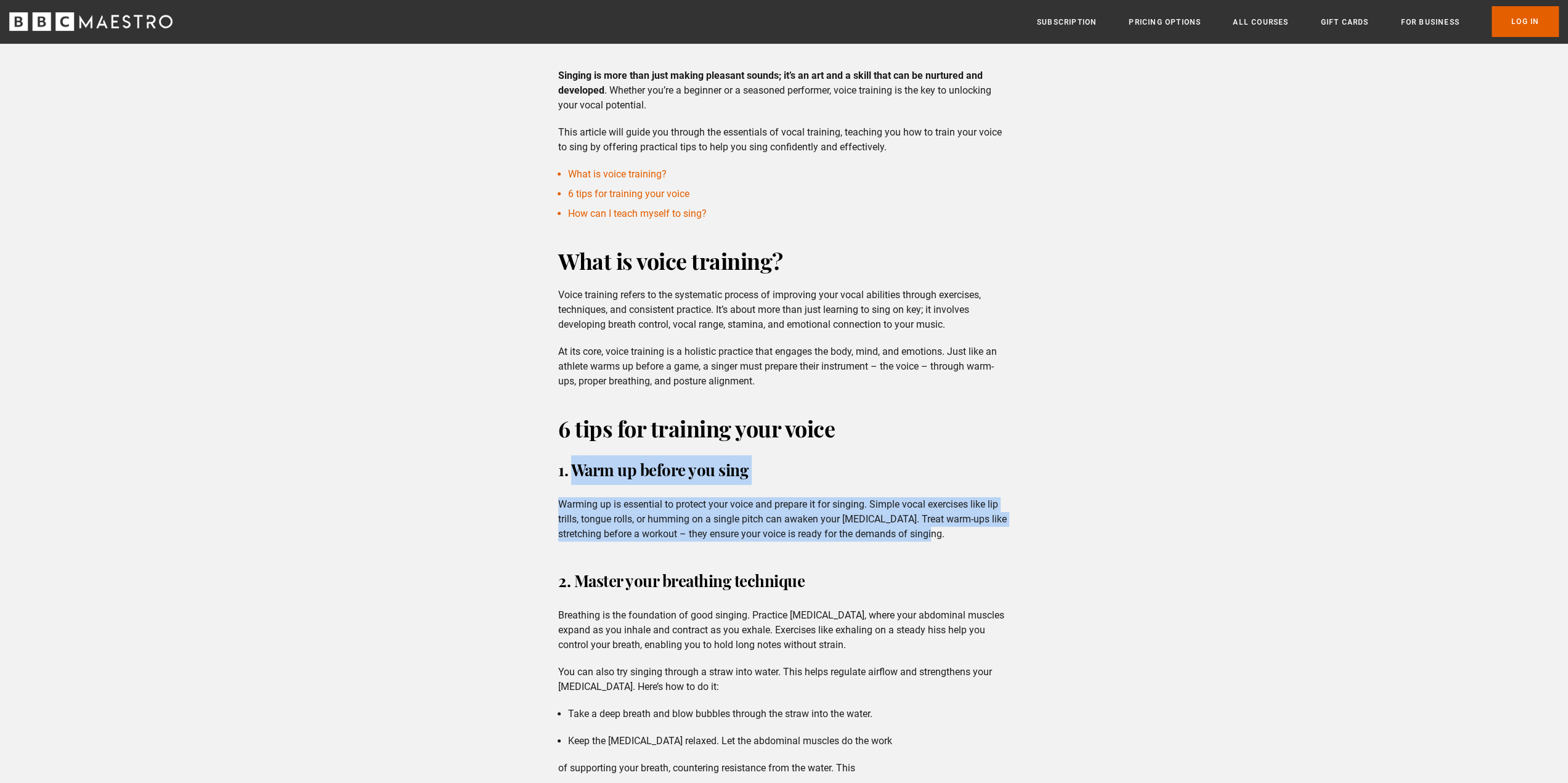
drag, startPoint x: 577, startPoint y: 469, endPoint x: 975, endPoint y: 534, distance: 403.3
copy div "Warm up before you sing Warming up is essential to protect your voice and prepa…"
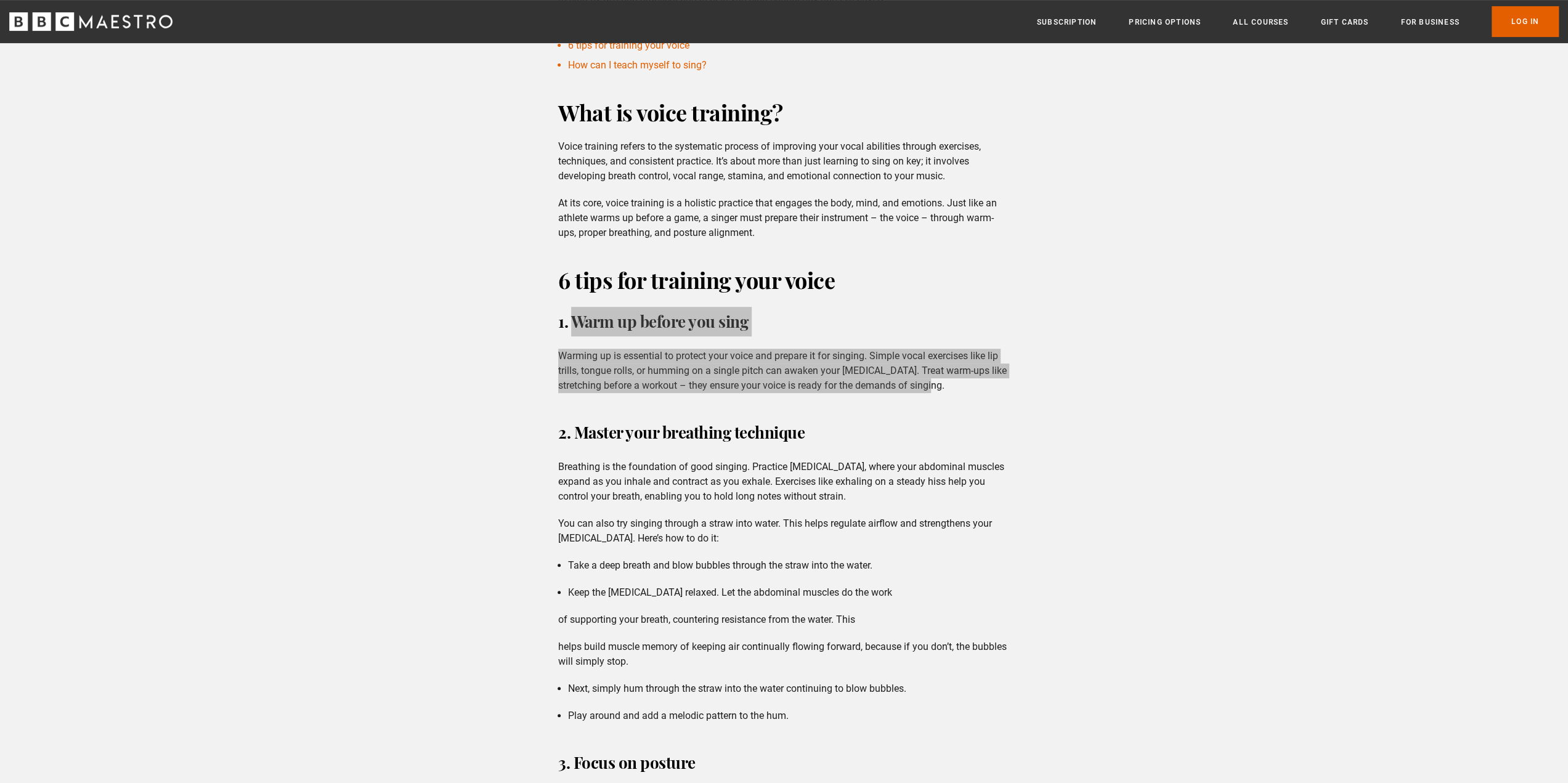
scroll to position [493, 0]
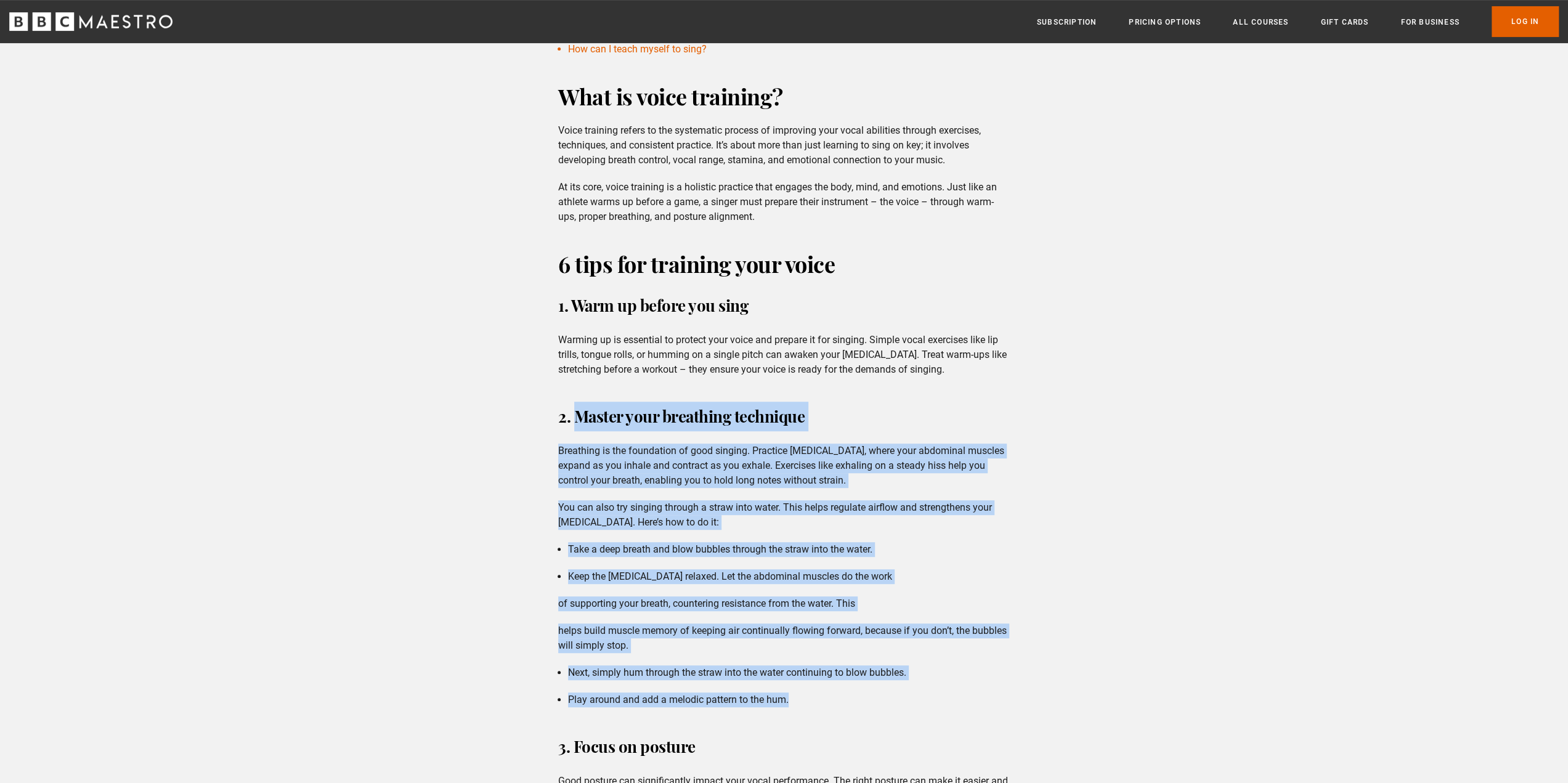
drag, startPoint x: 576, startPoint y: 413, endPoint x: 831, endPoint y: 702, distance: 385.4
copy div "Master your breathing technique Breathing is the foundation of good singing. Pr…"
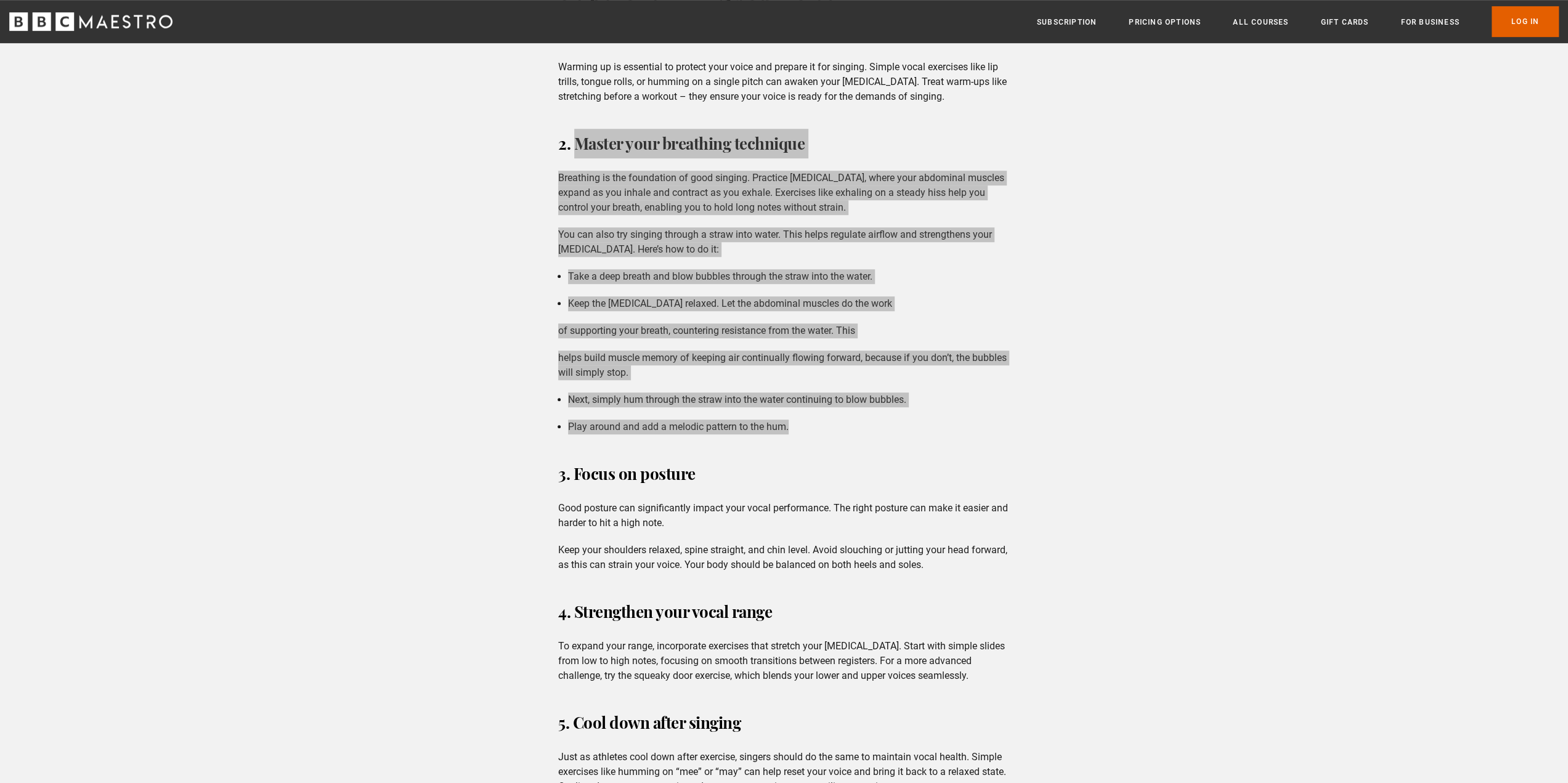
scroll to position [903, 0]
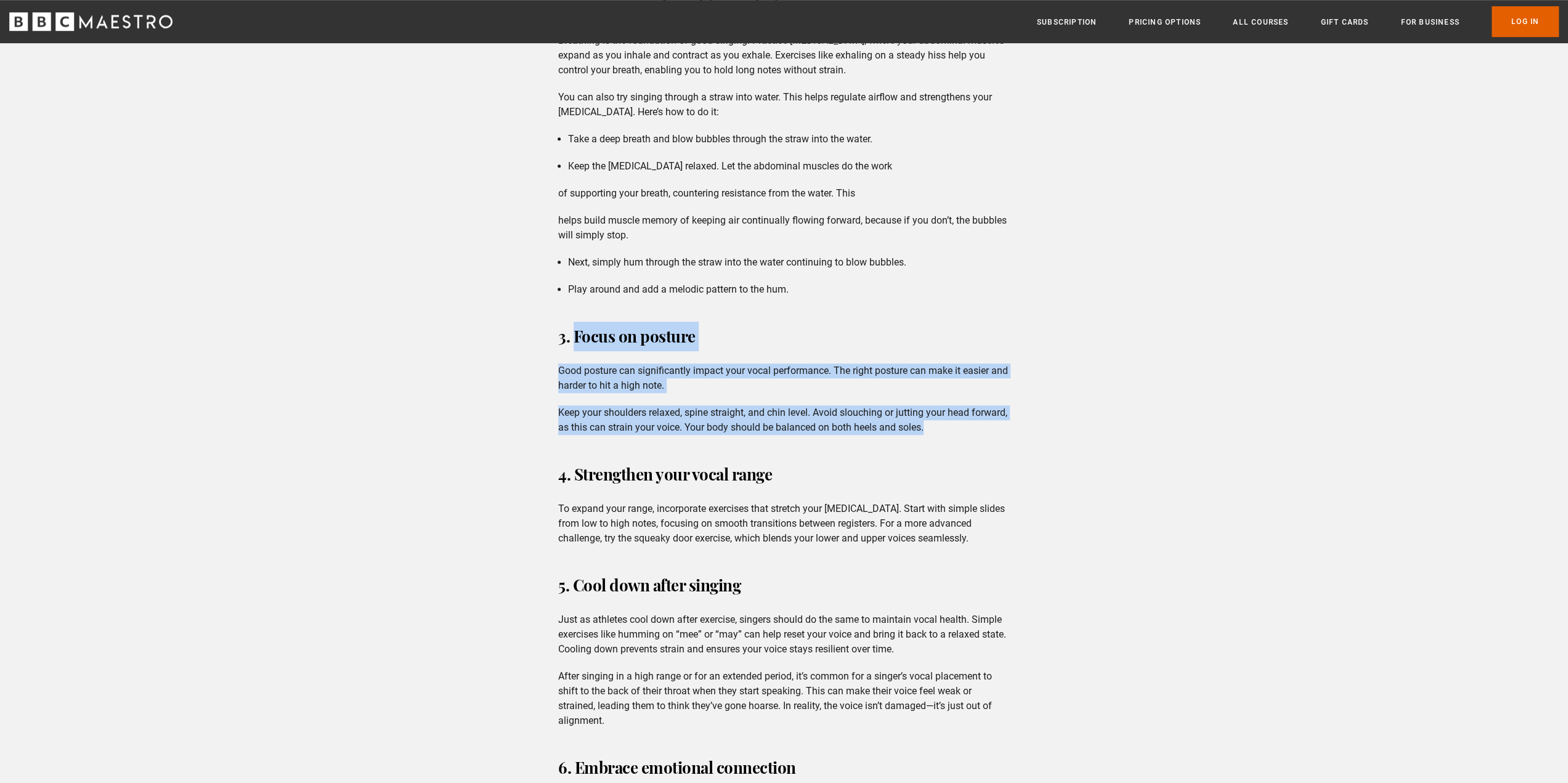
drag, startPoint x: 575, startPoint y: 335, endPoint x: 947, endPoint y: 421, distance: 381.8
click at [947, 421] on div "6 tips for training your voice 1. Warm up before you sing Warming up is essenti…" at bounding box center [784, 658] width 471 height 1640
copy div "Focus on posture Good posture can significantly impact your vocal performance. …"
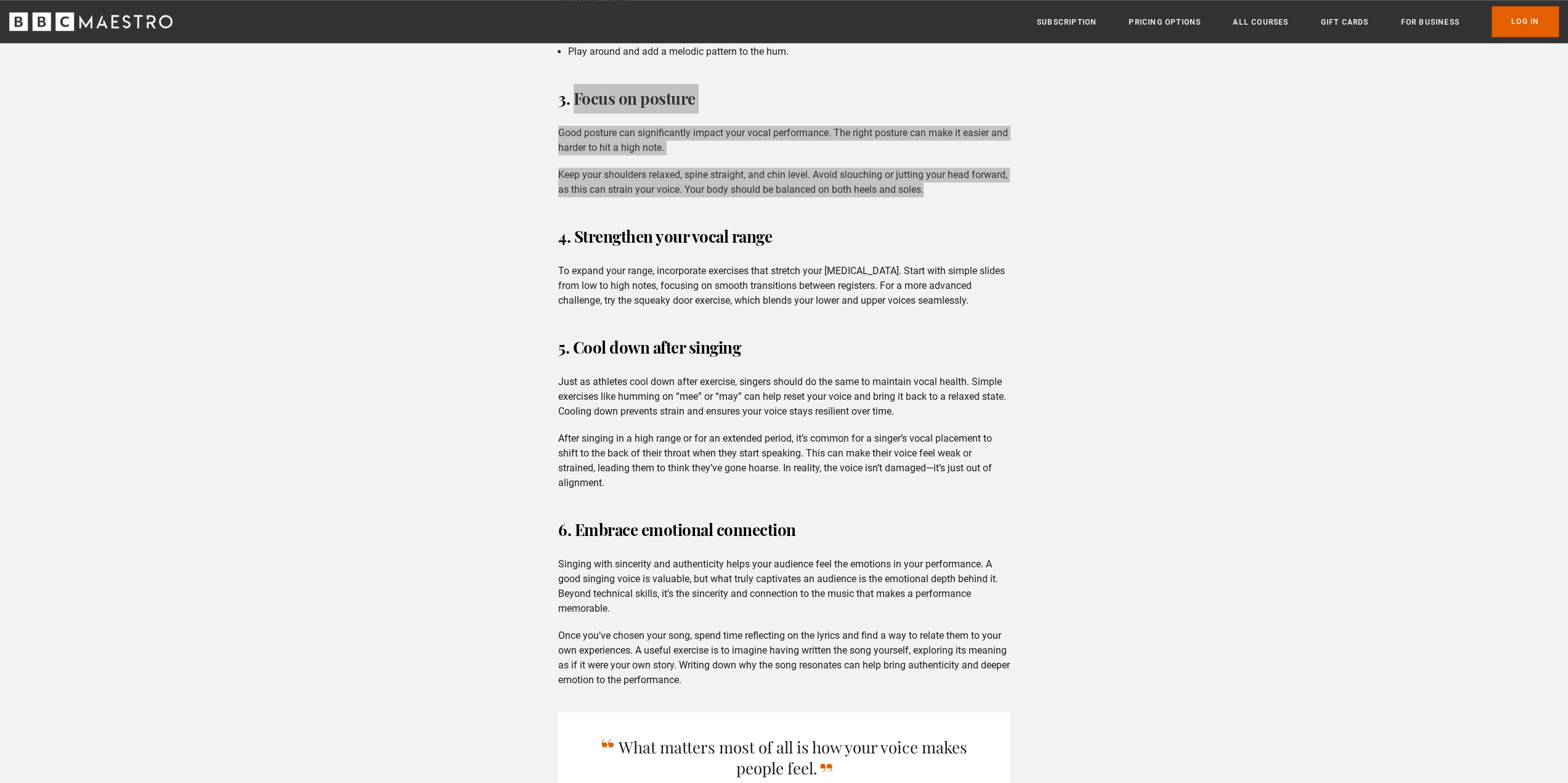
scroll to position [1150, 0]
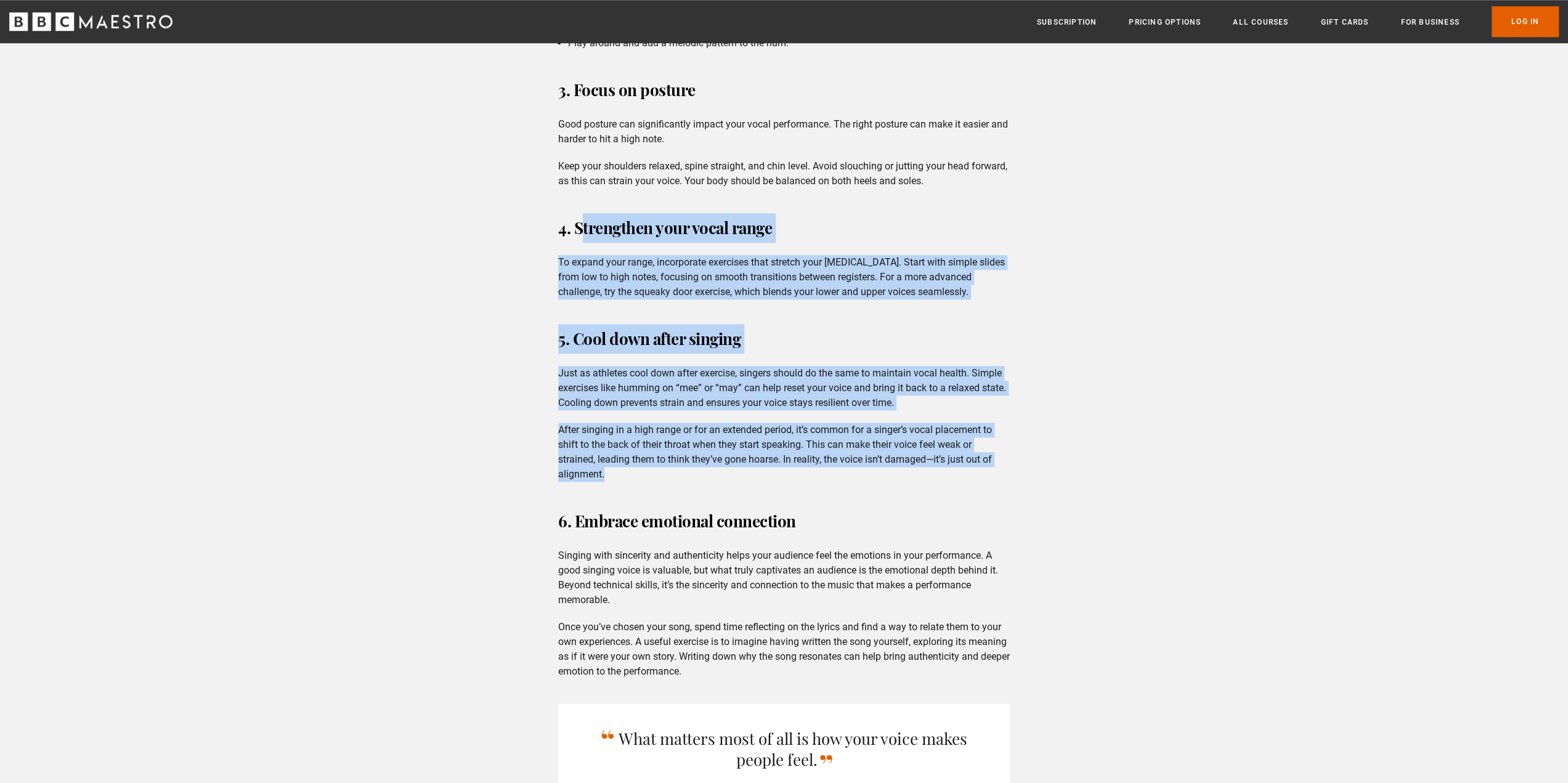
drag, startPoint x: 574, startPoint y: 224, endPoint x: 644, endPoint y: 475, distance: 260.6
click at [644, 475] on div "6 tips for training your voice 1. Warm up before you sing Warming up is essenti…" at bounding box center [784, 412] width 471 height 1640
copy div "Strengthen your vocal range To expand your range, incorporate exercises that st…"
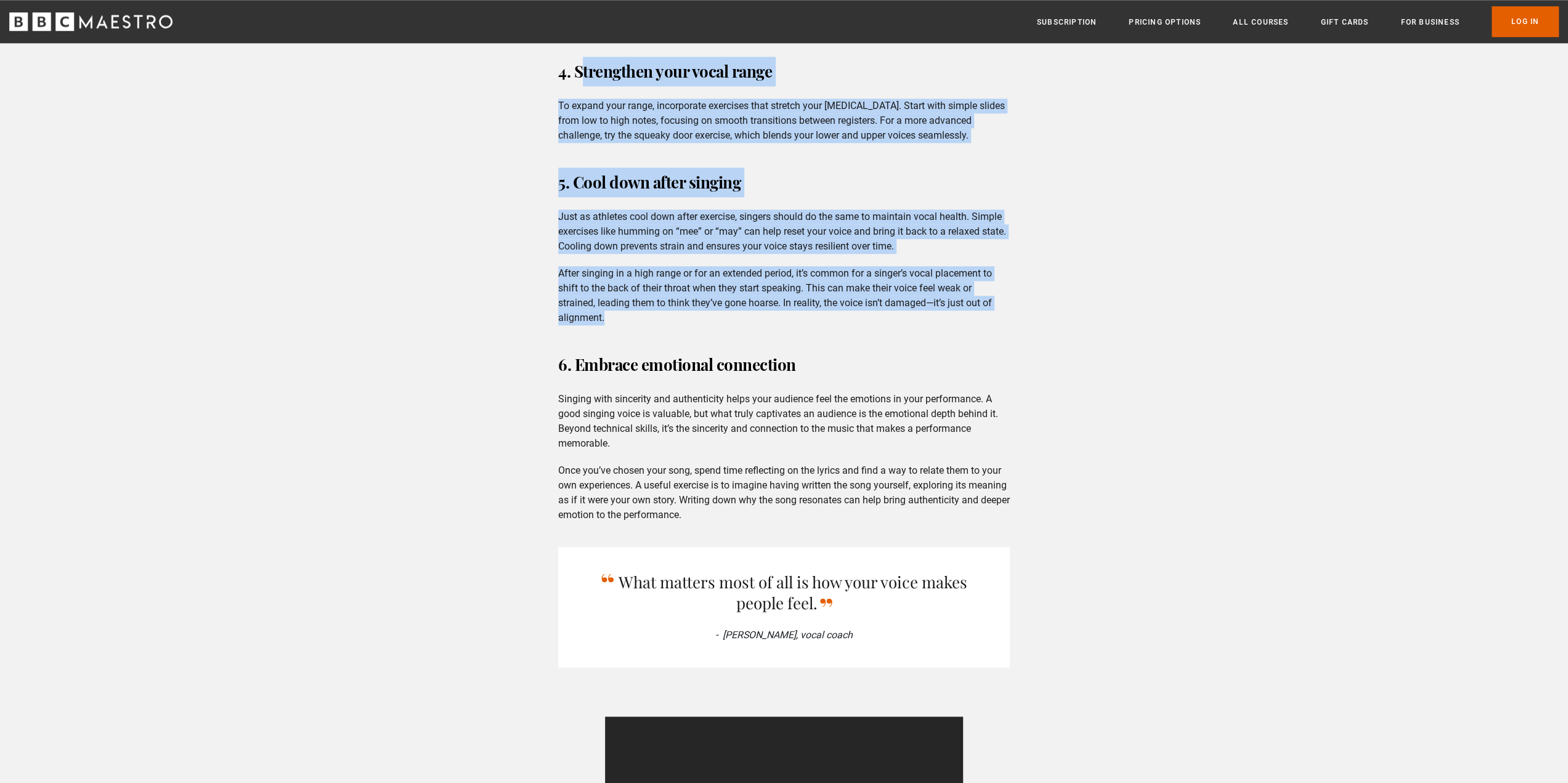
scroll to position [1314, 0]
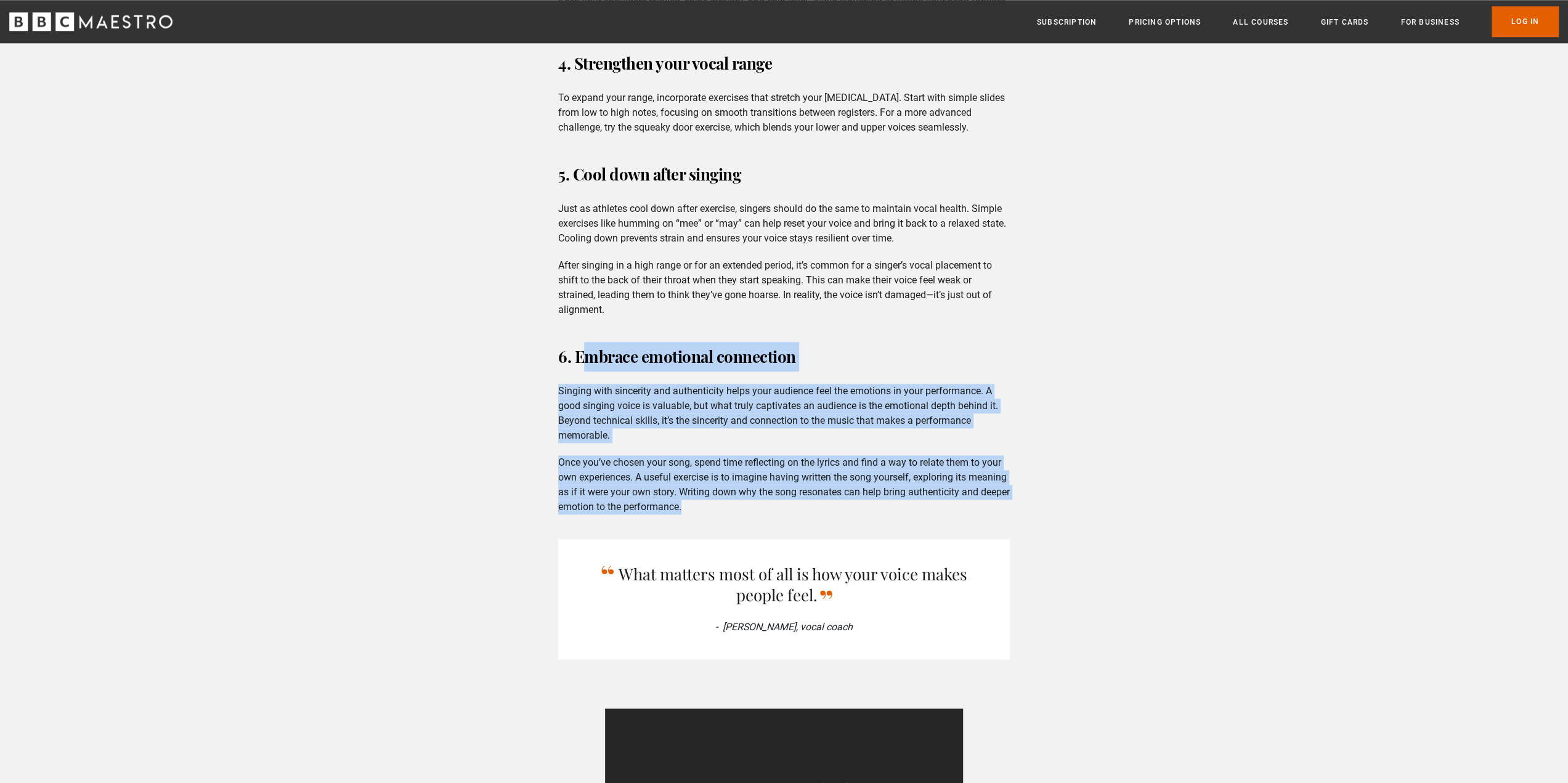
drag, startPoint x: 573, startPoint y: 358, endPoint x: 778, endPoint y: 508, distance: 254.0
click at [780, 511] on div "6 tips for training your voice 1. Warm up before you sing Warming up is essenti…" at bounding box center [784, 247] width 471 height 1640
copy div "Embrace emotional connection Singing with sincerity and authenticity helps your…"
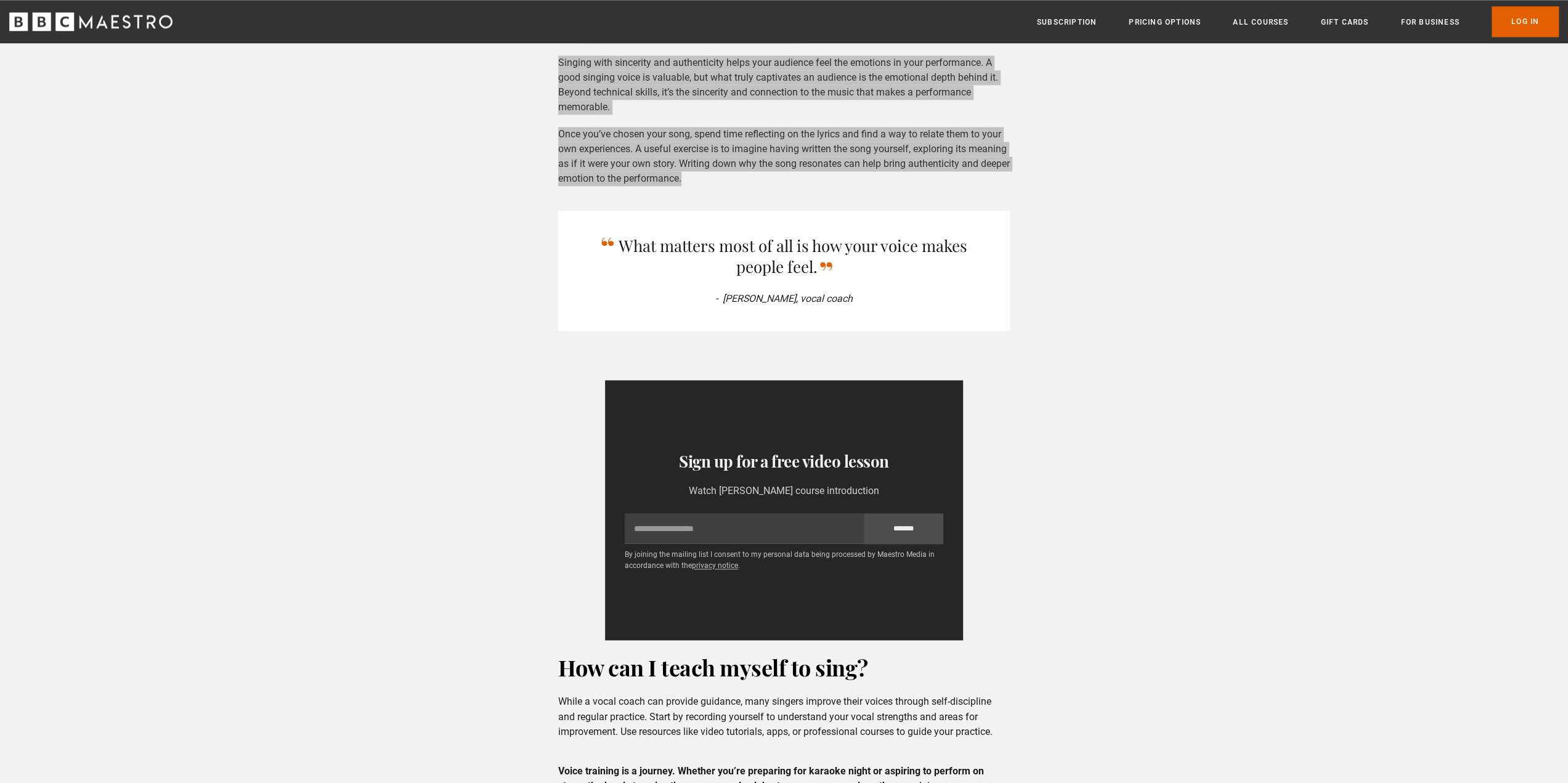
scroll to position [1067, 0]
